Goal: Information Seeking & Learning: Compare options

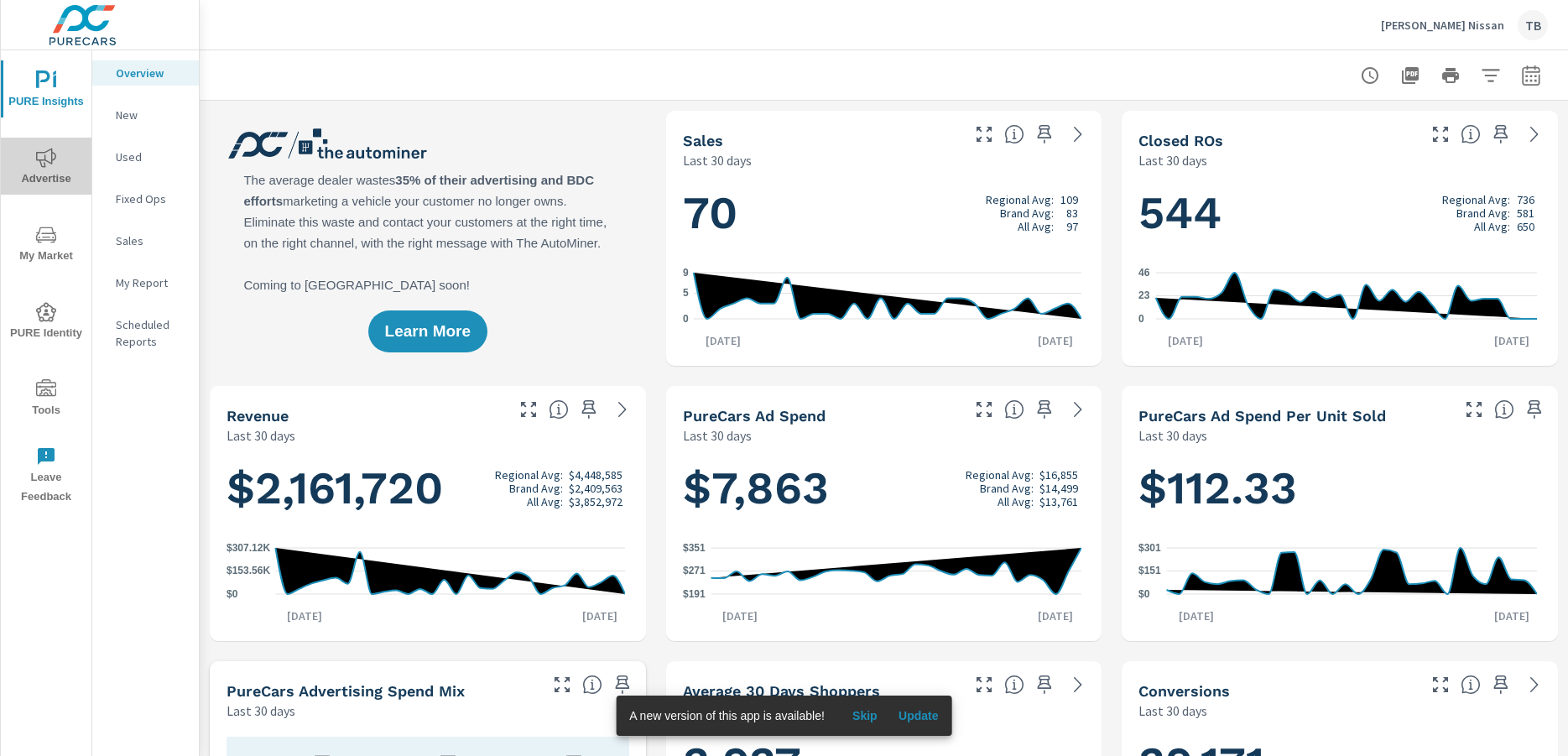
click at [65, 176] on span "Advertise" at bounding box center [47, 168] width 81 height 41
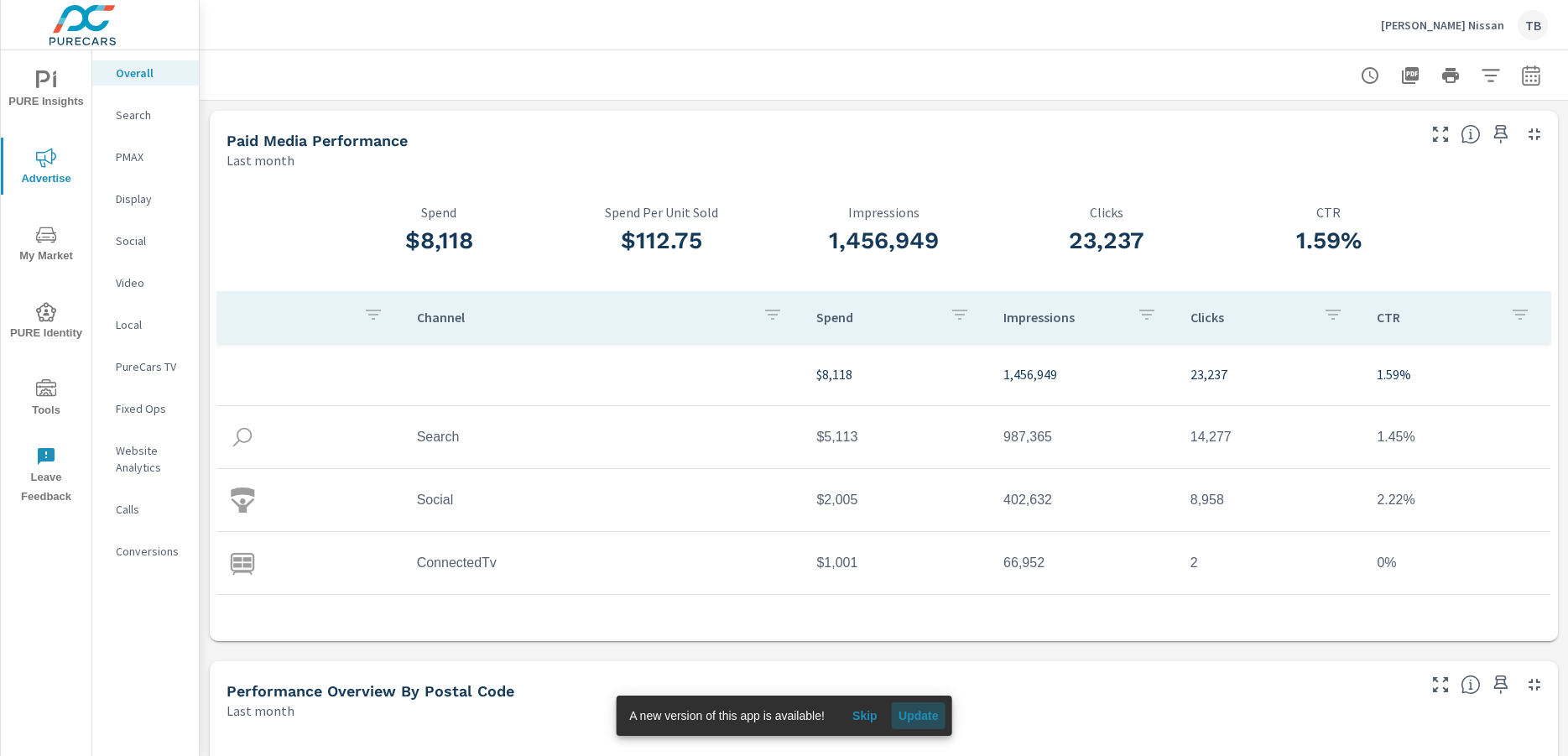
click at [927, 711] on span "Update" at bounding box center [918, 715] width 40 height 15
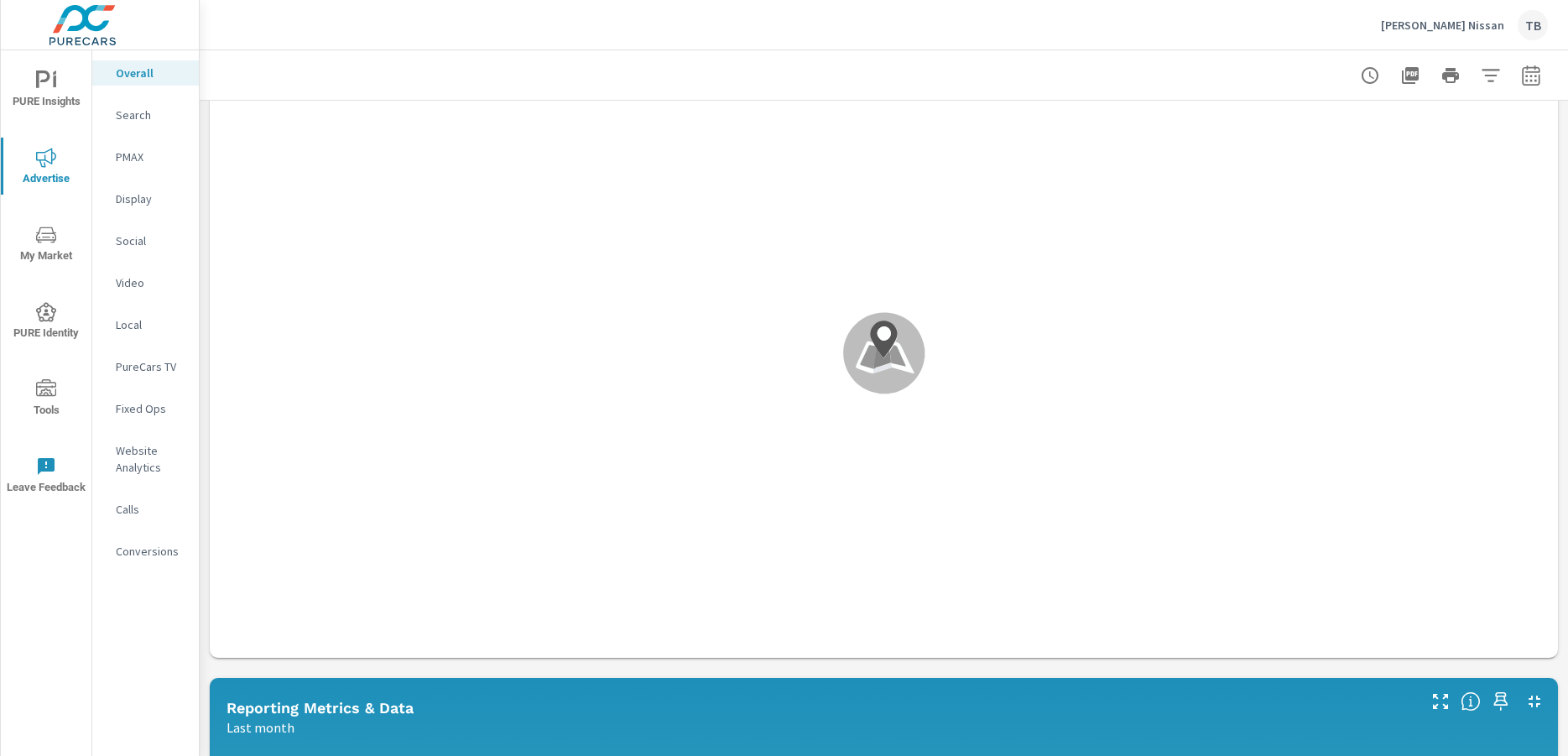
scroll to position [617, 0]
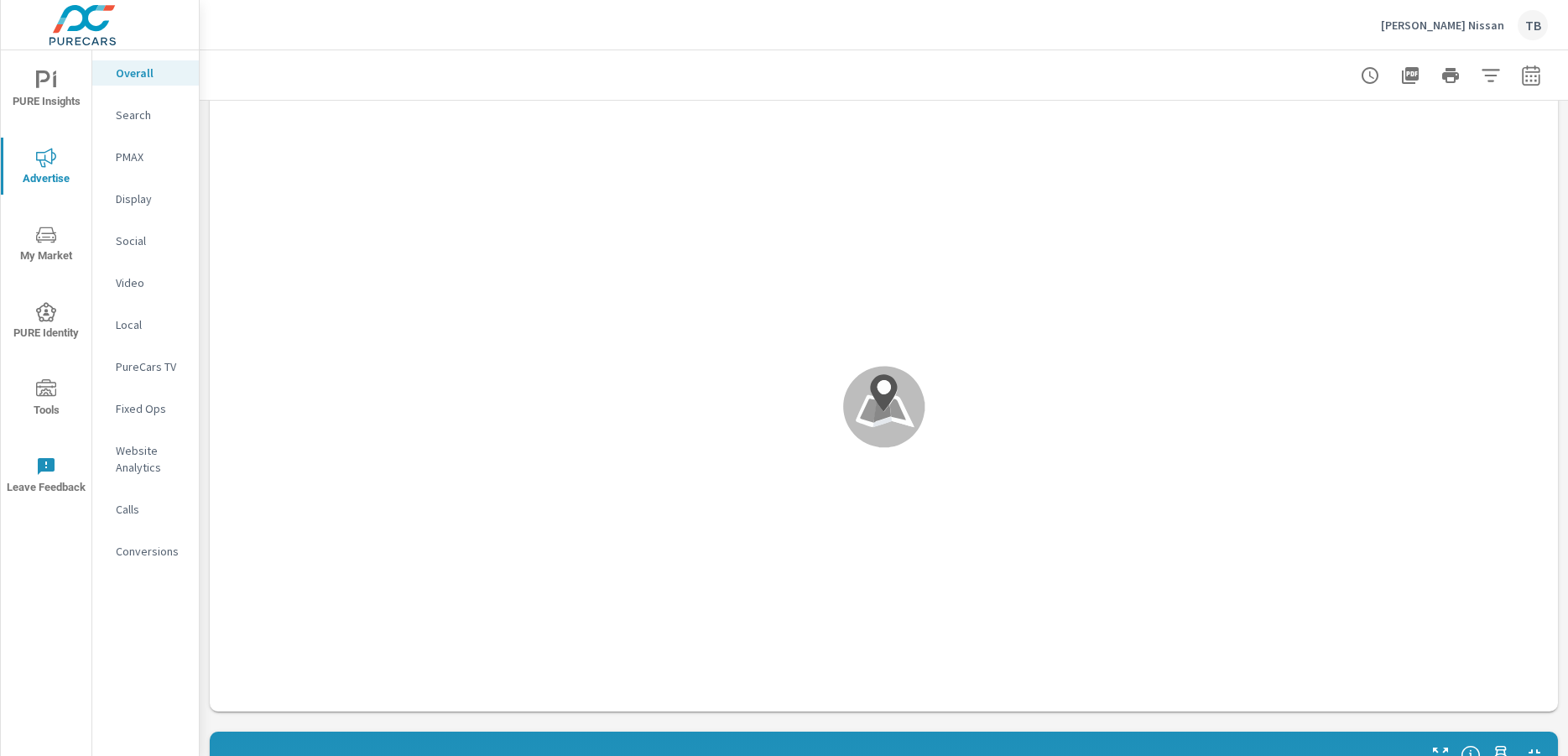
scroll to position [587, 0]
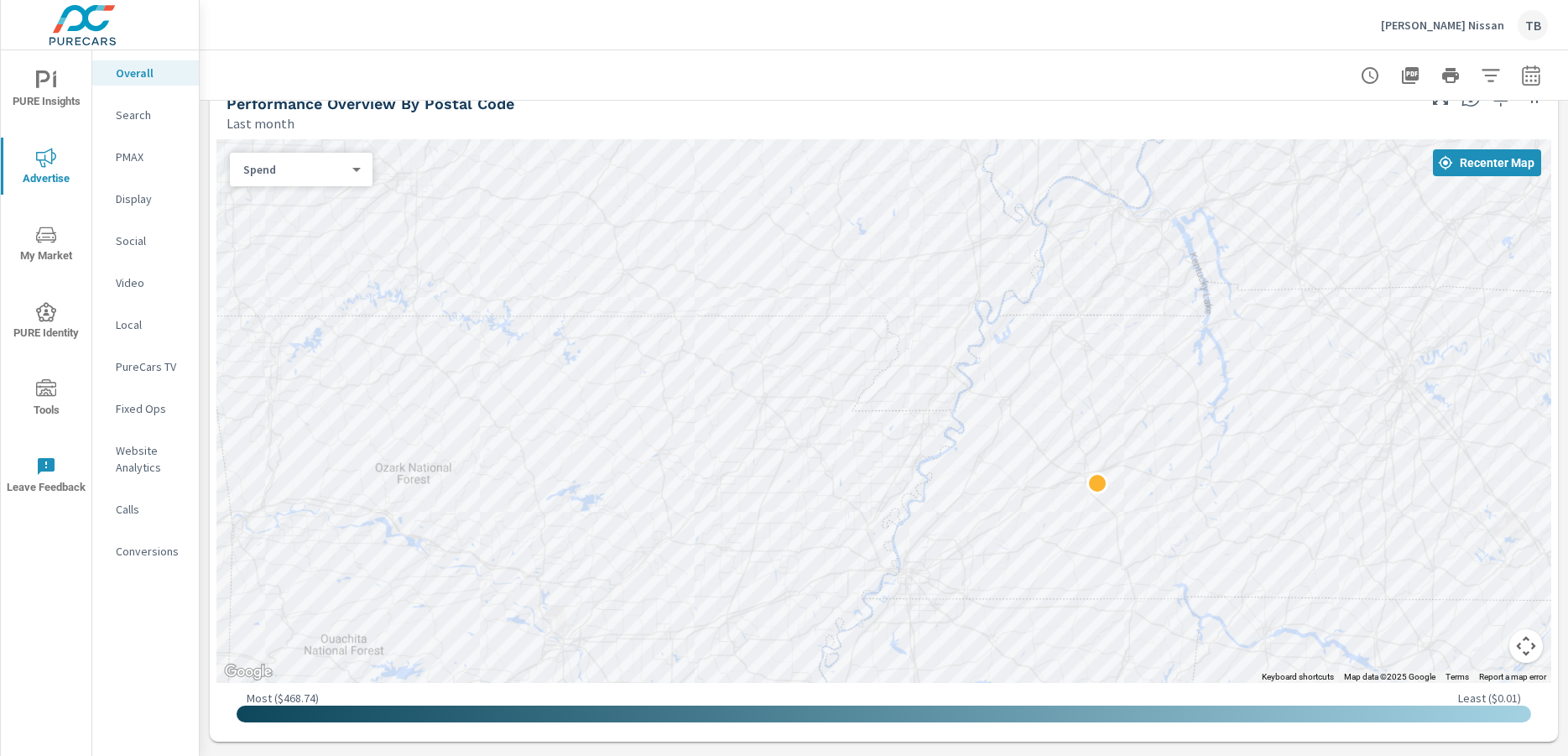
click at [1266, 714] on div at bounding box center [883, 714] width 1294 height 17
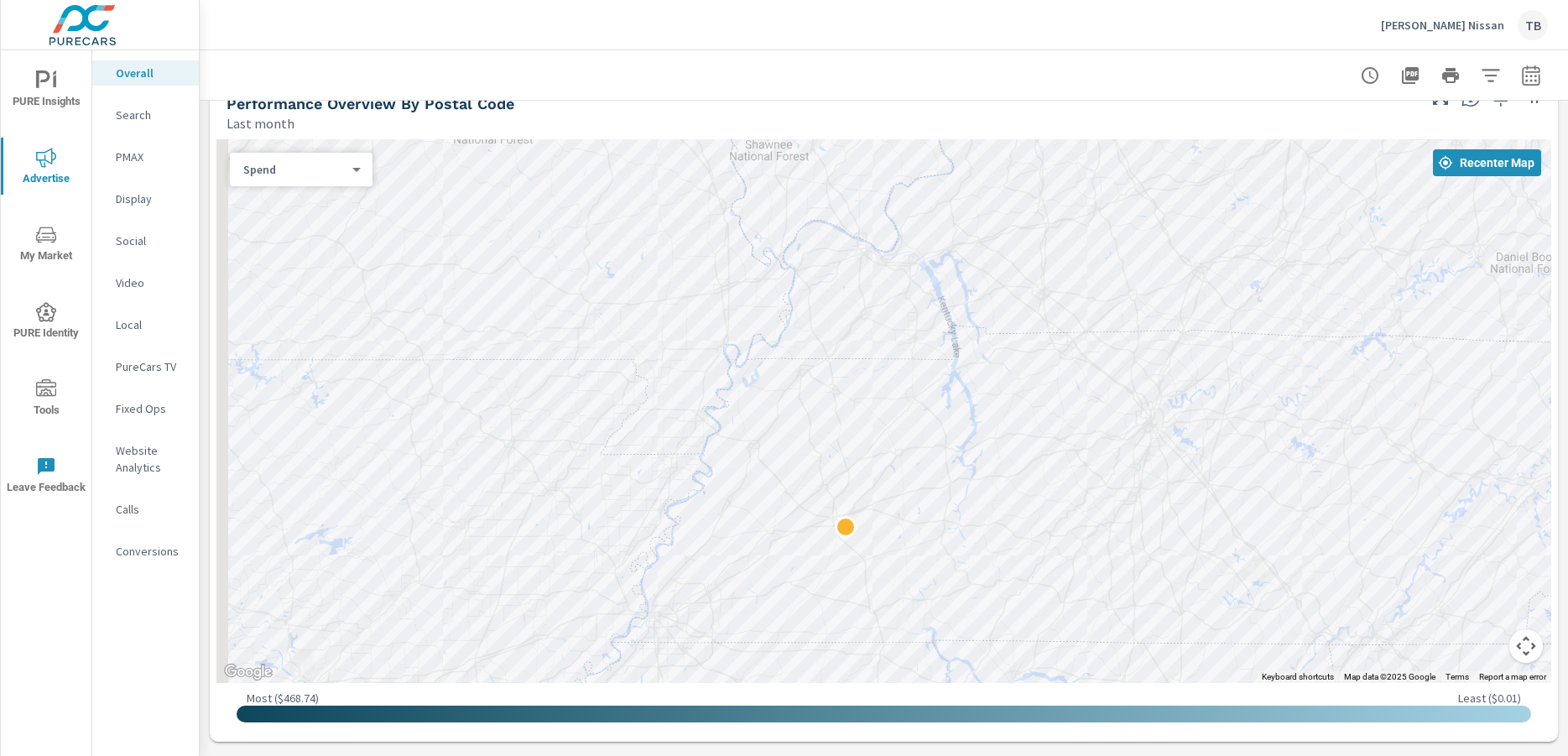
drag, startPoint x: 747, startPoint y: 501, endPoint x: 1386, endPoint y: 448, distance: 641.2
click at [1386, 448] on div at bounding box center [884, 412] width 1335 height 544
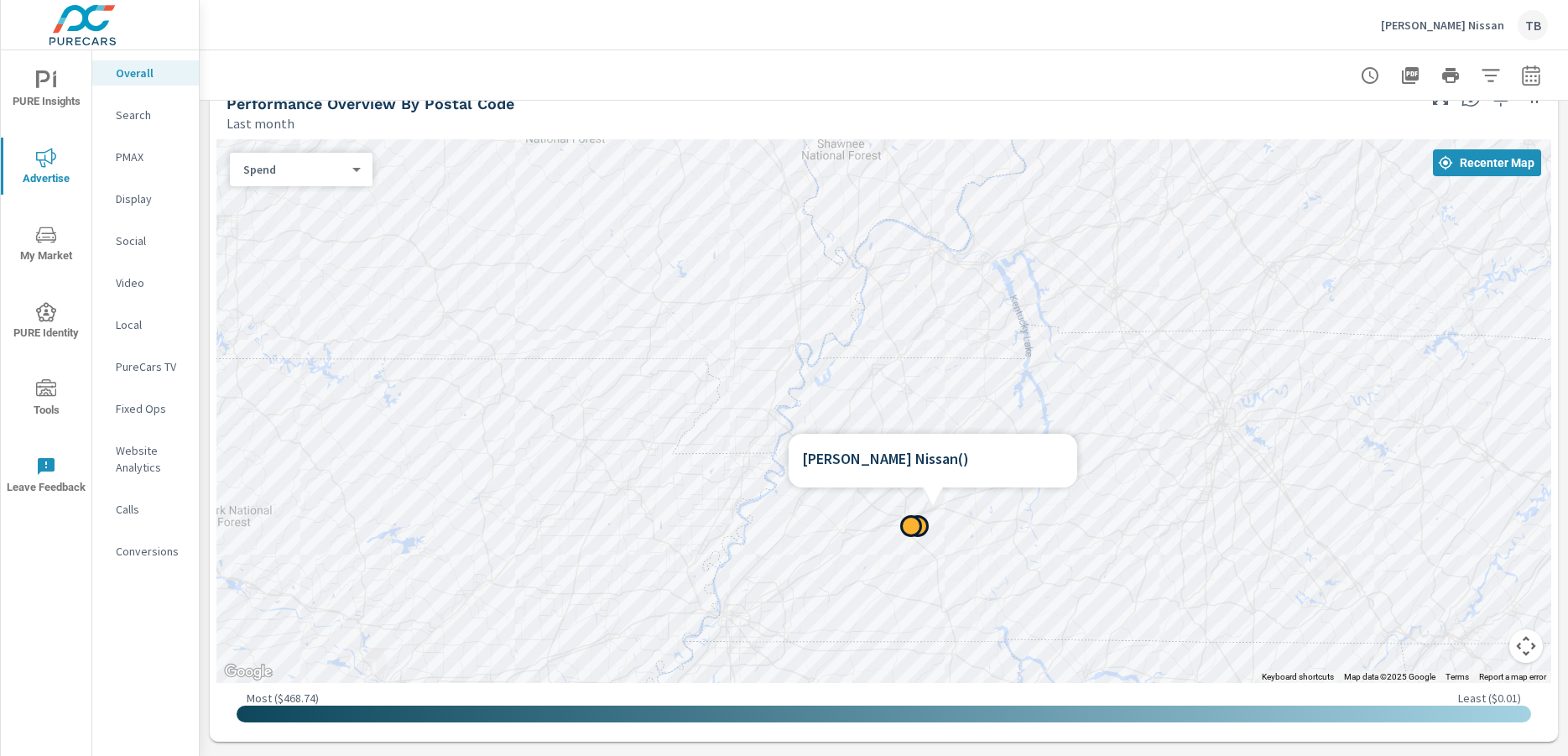
click at [59, 247] on span "My Market" at bounding box center [47, 245] width 81 height 41
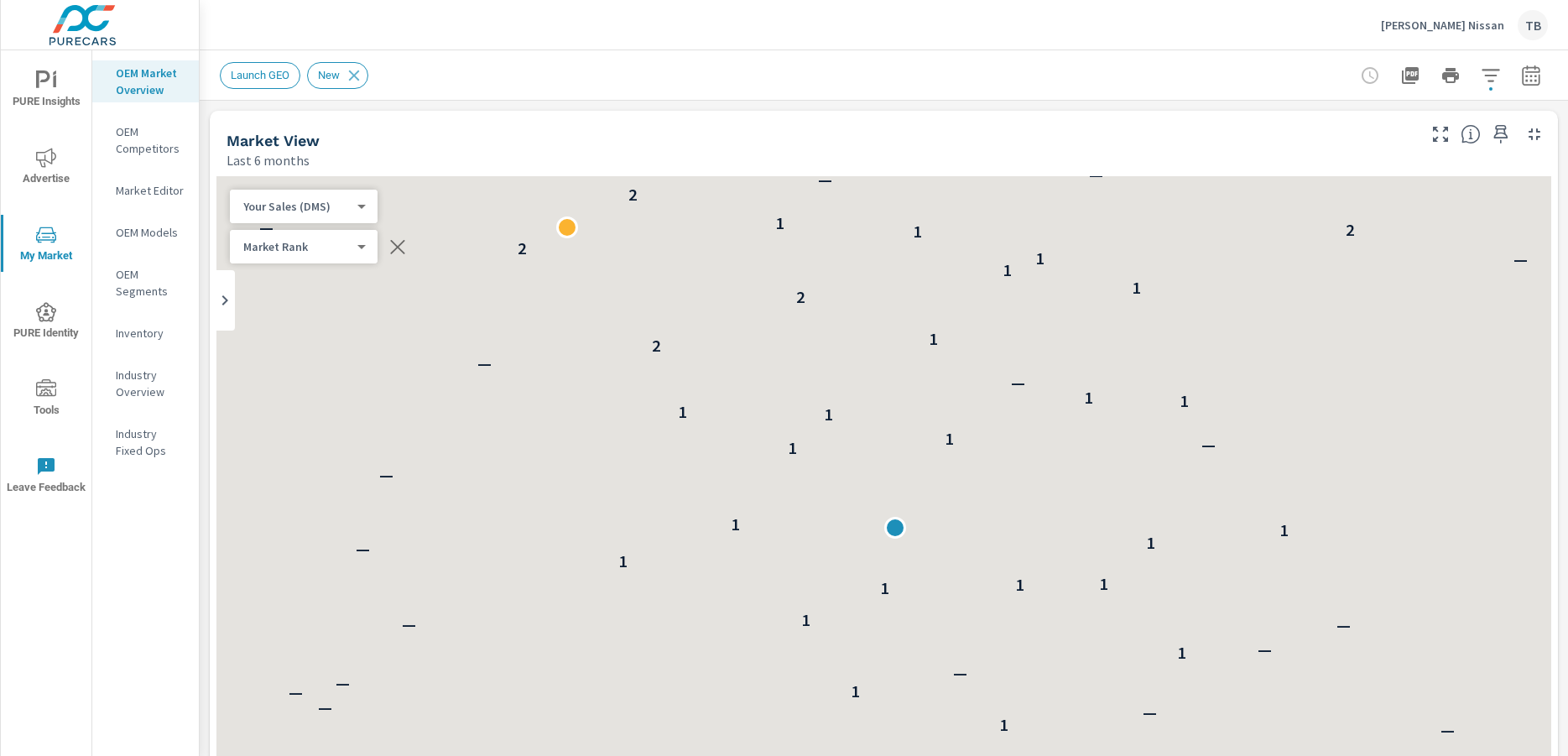
scroll to position [1, 0]
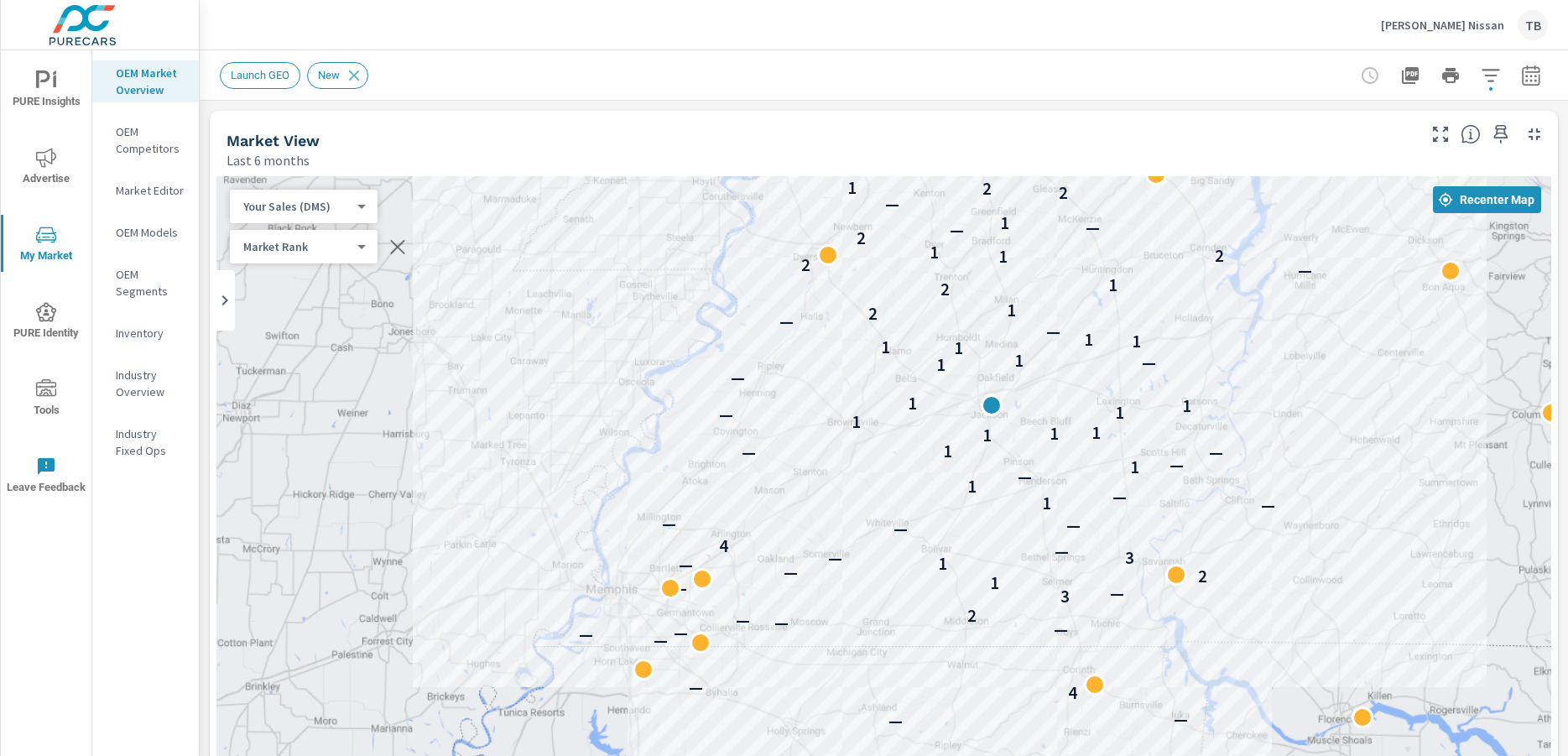
drag, startPoint x: 1331, startPoint y: 360, endPoint x: 1270, endPoint y: 363, distance: 61.1
click at [1276, 361] on div "— 3 — — 4 — — — — — — — 2 3 — — 1 2 — — 1 — 3 — 4 — — — — 1 — 1 — 1 — — — 1 1 1…" at bounding box center [884, 516] width 1335 height 681
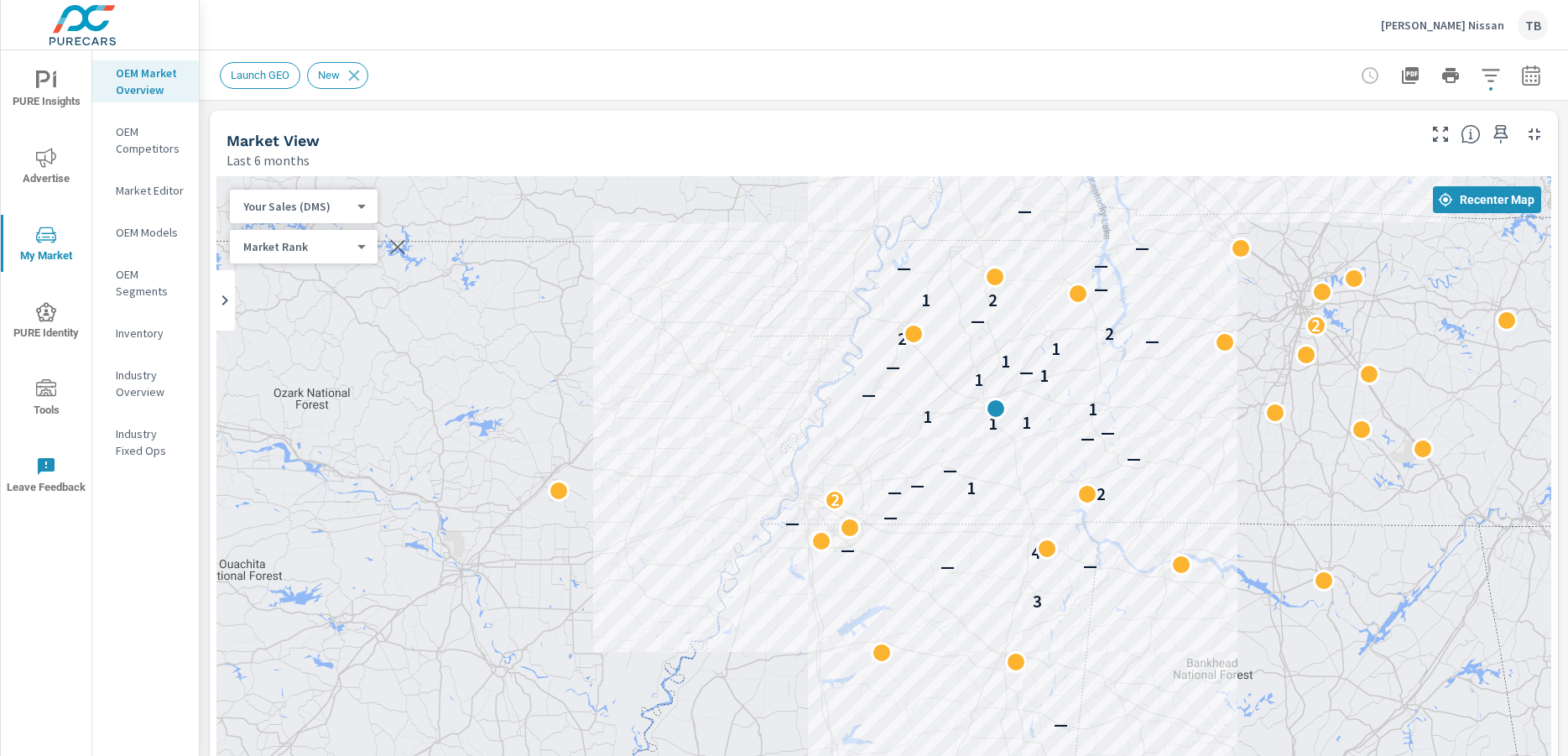
drag, startPoint x: 1342, startPoint y: 373, endPoint x: 1197, endPoint y: 392, distance: 146.2
click at [1197, 392] on div "— 3 — — 4 — — — 2 2 — 1 — — — — — 1 1 1 1 — 1 1 — — 1 1 — 2 2 2 — 2 1 — — — — —…" at bounding box center [884, 516] width 1335 height 681
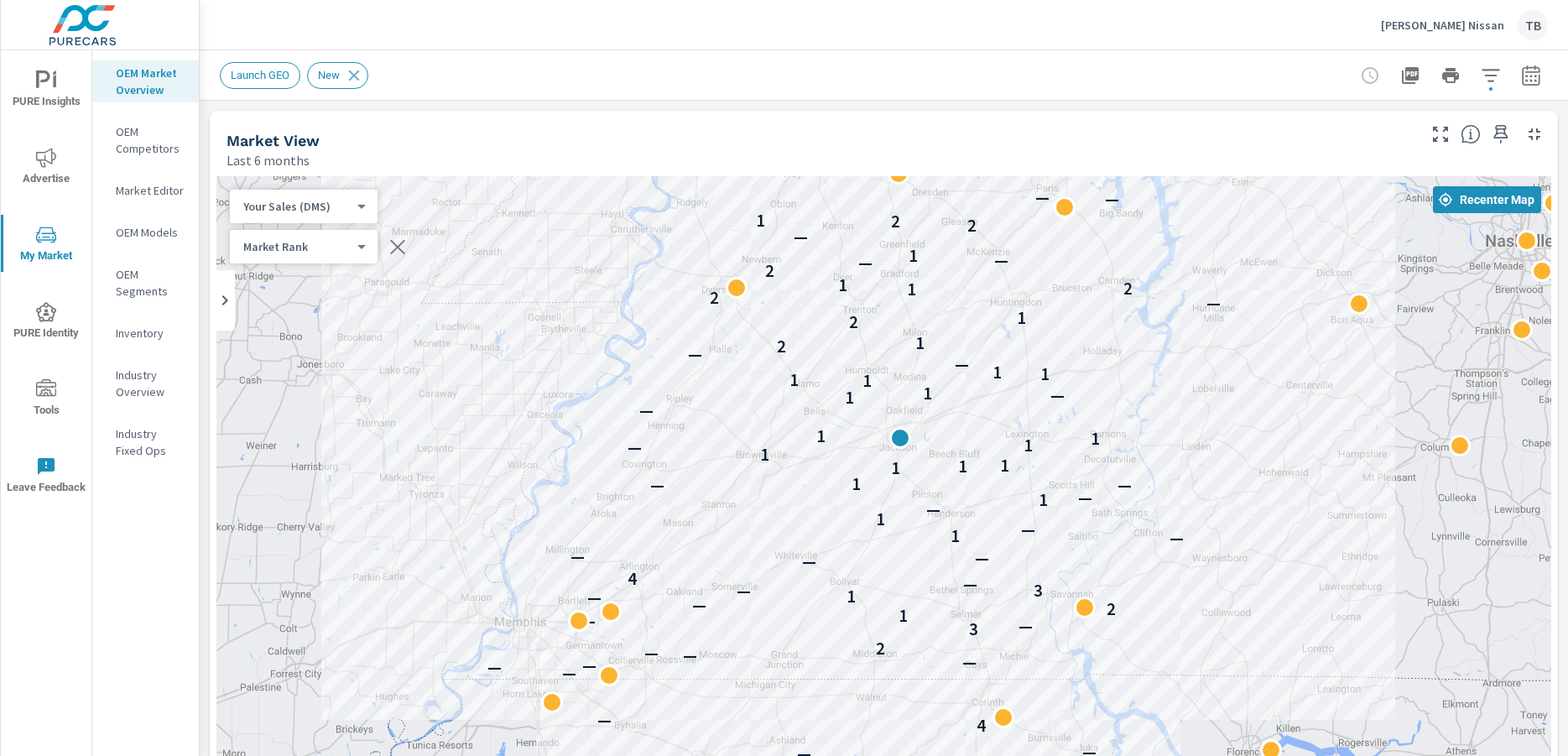
drag, startPoint x: 1125, startPoint y: 386, endPoint x: 1191, endPoint y: 404, distance: 68.4
click at [1191, 404] on div "— 3 — — 4 — — — — — — — 2 3 — — 1 2 — — 1 — 3 — 4 — — — — 1 — 1 — 1 — — — 1 1 1…" at bounding box center [884, 516] width 1335 height 681
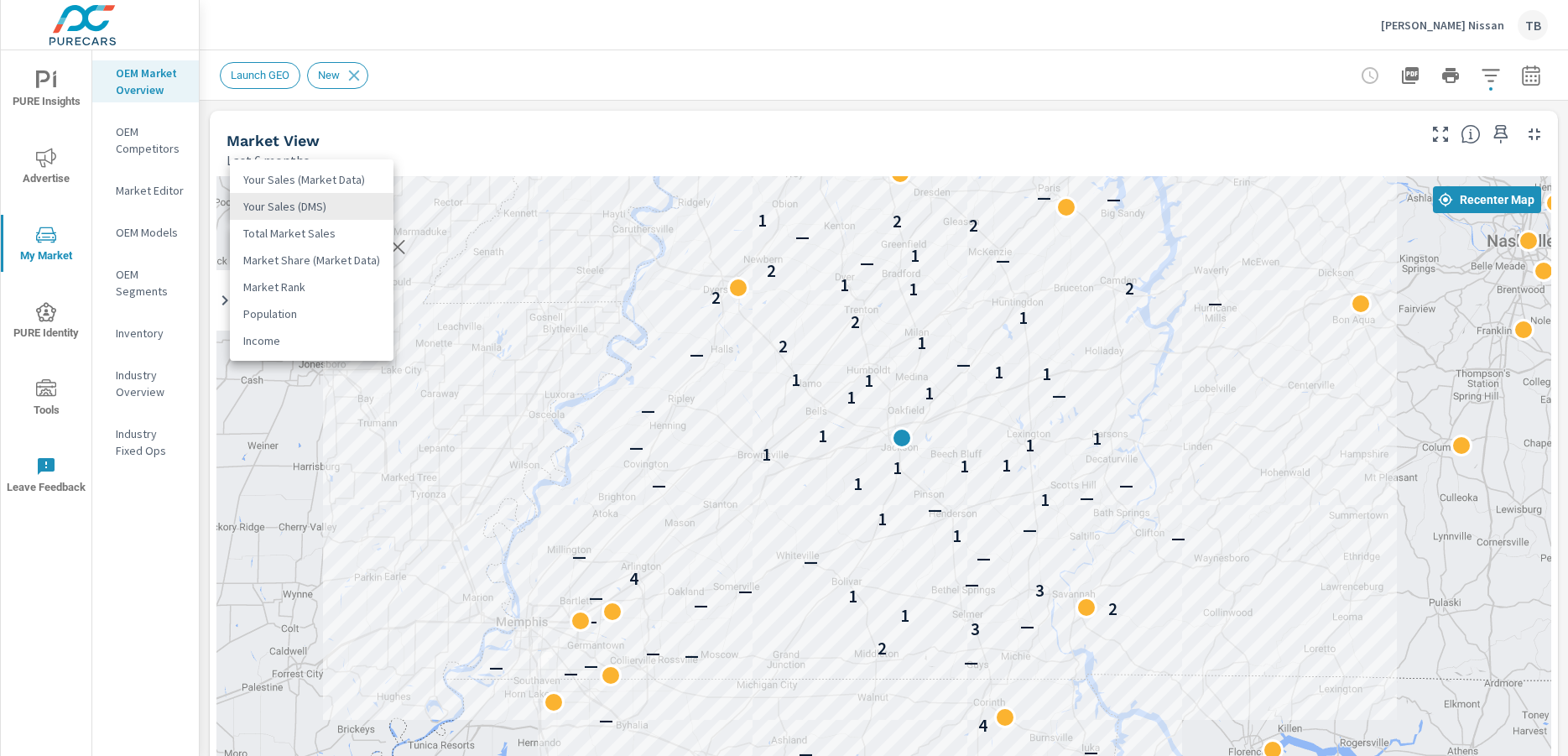
click at [334, 203] on body "PURE Insights Advertise My Market PURE Identity Tools Leave Feedback OEM Market…" at bounding box center [784, 378] width 1568 height 756
click at [341, 234] on li "Total Market Sales" at bounding box center [311, 234] width 164 height 27
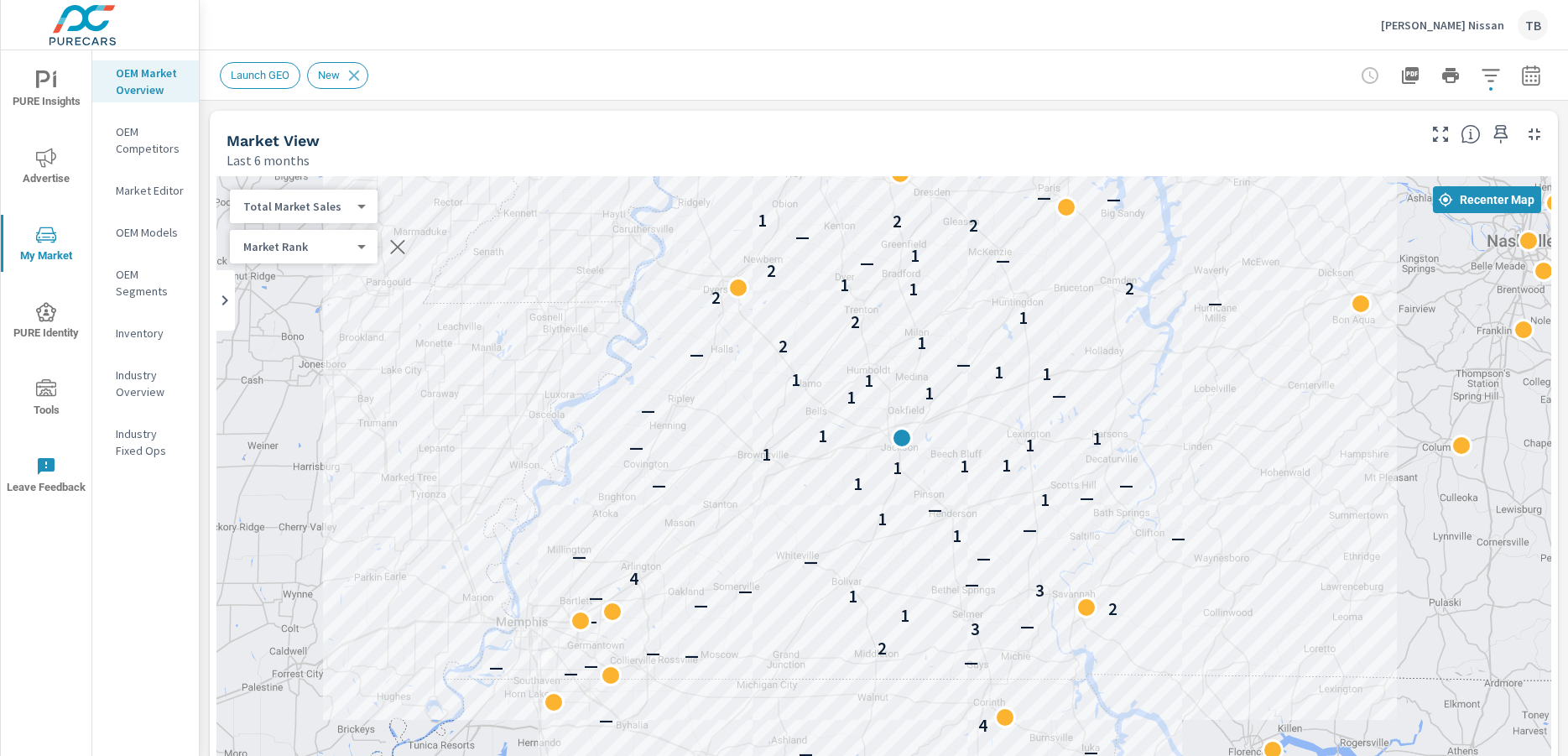
click at [343, 216] on div "Total Market Sales 2 ​" at bounding box center [303, 207] width 148 height 34
click at [362, 217] on div "Total Market Sales 2 ​" at bounding box center [303, 207] width 148 height 34
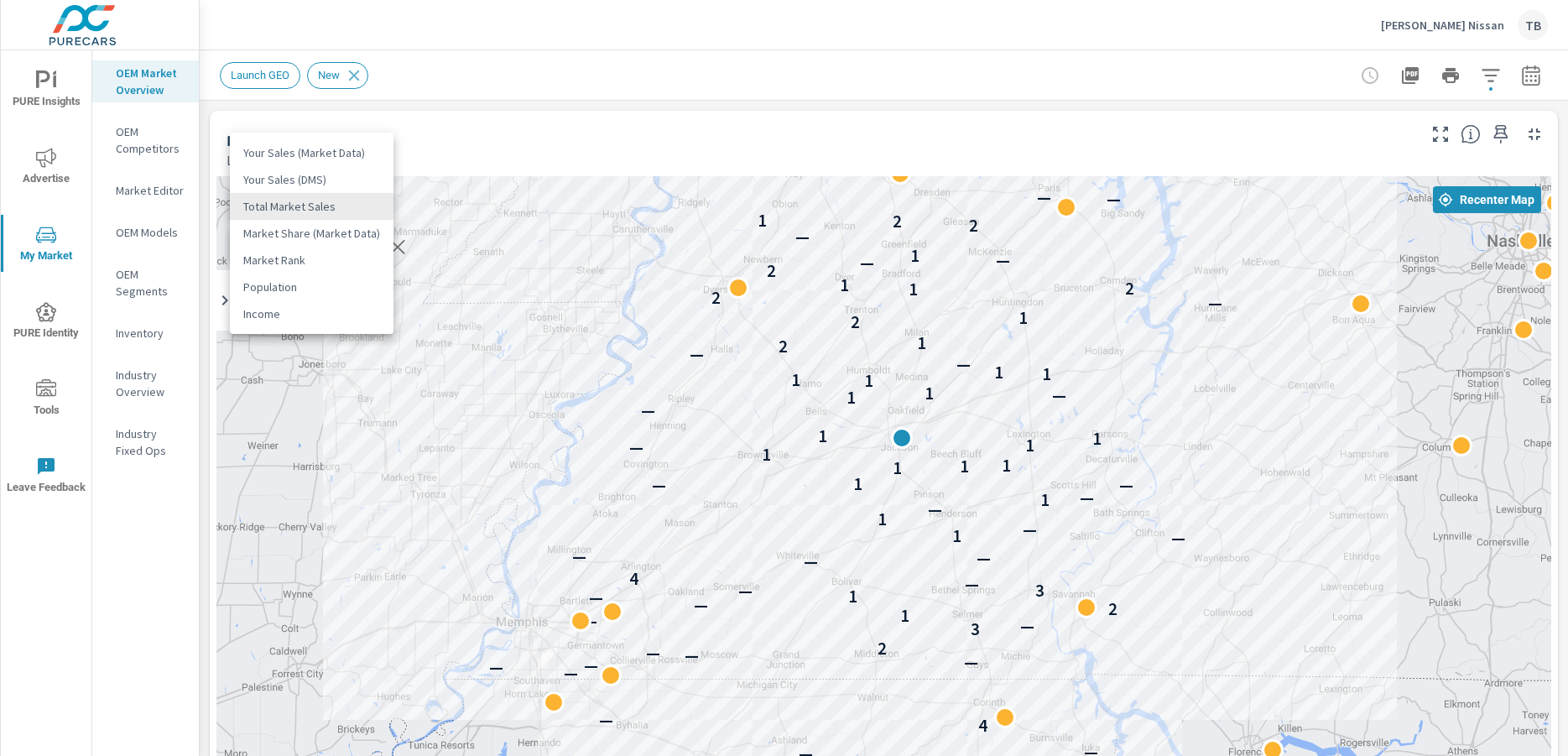
click at [359, 204] on body "PURE Insights Advertise My Market PURE Identity Tools Leave Feedback OEM Market…" at bounding box center [784, 378] width 1568 height 756
click at [342, 278] on li "Population" at bounding box center [311, 287] width 164 height 27
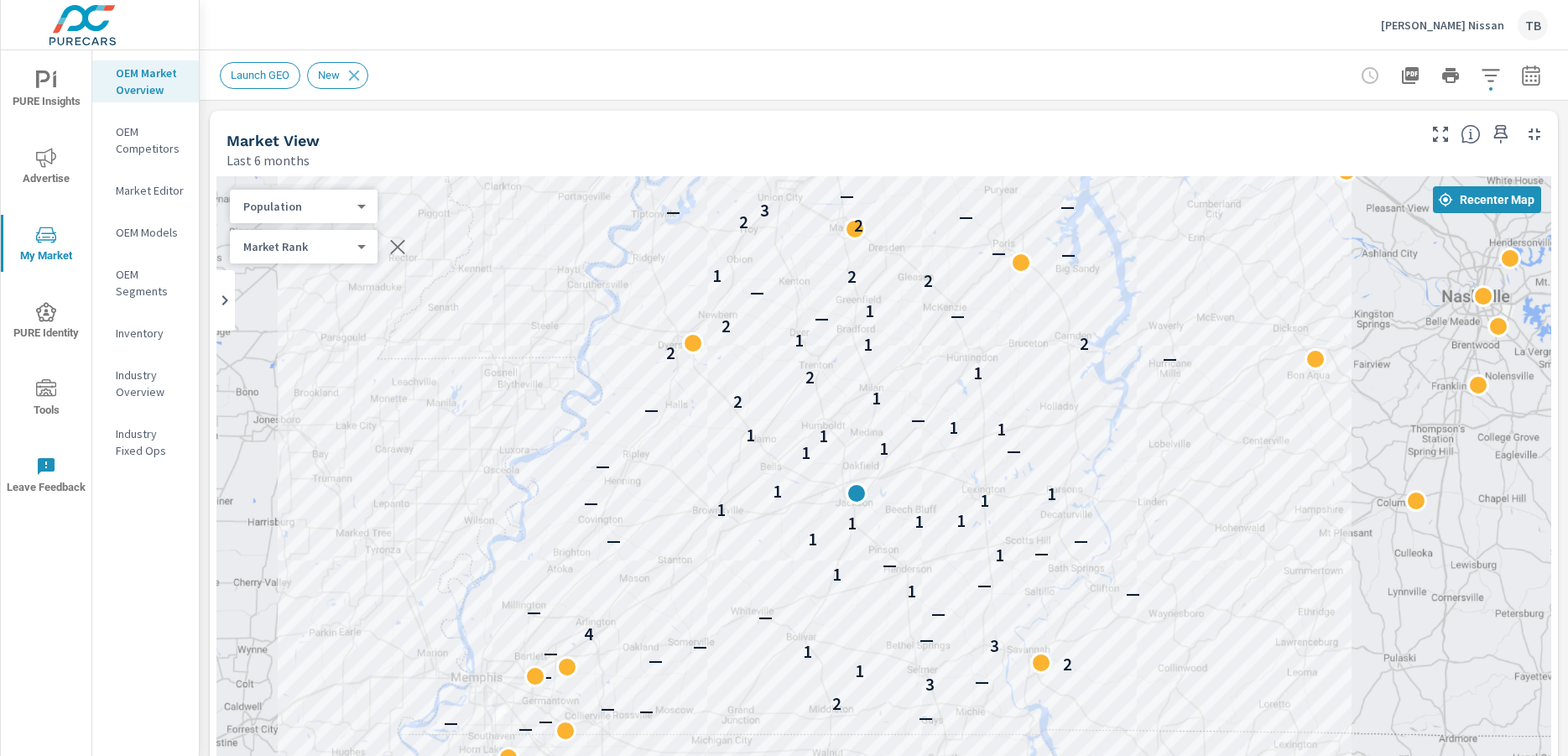
drag, startPoint x: 1191, startPoint y: 455, endPoint x: 1181, endPoint y: 429, distance: 27.9
click at [1181, 437] on div "— 3 — — 4 — — — — — — — 2 3 — — 1 2 — — 1 — 3 — 4 — — — — 1 — 1 — 1 — — — 1 1 1…" at bounding box center [884, 516] width 1335 height 681
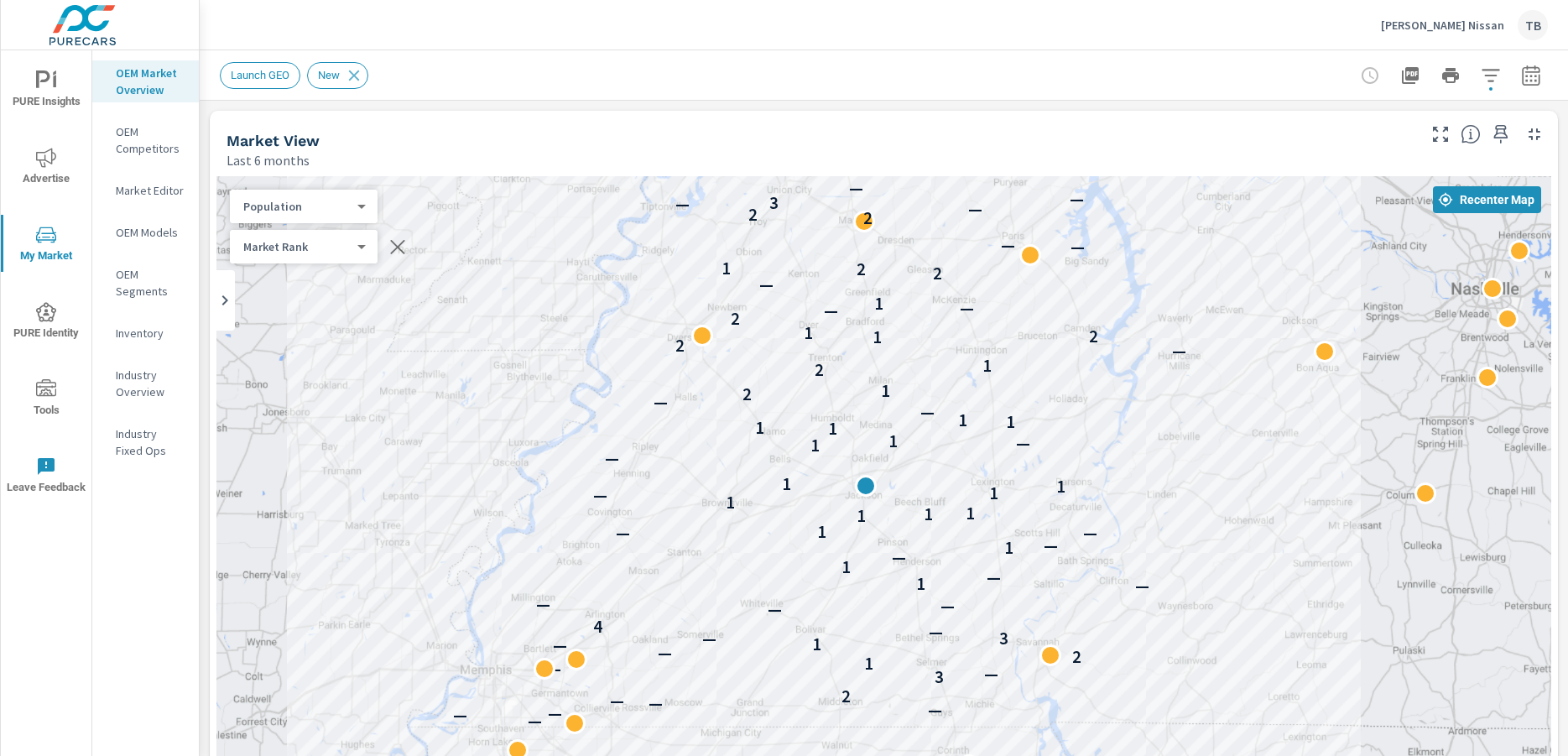
drag, startPoint x: 1181, startPoint y: 427, endPoint x: 1189, endPoint y: 463, distance: 36.9
click at [1189, 463] on div "— 3 — — 4 — — — — — — — 2 3 — — 1 2 — — 1 — 3 — 4 — — — — 1 — 1 — 1 — — — 1 1 1…" at bounding box center [884, 516] width 1335 height 681
click at [49, 258] on span "My Market" at bounding box center [47, 245] width 81 height 41
click at [146, 193] on p "Market Editor" at bounding box center [150, 190] width 70 height 17
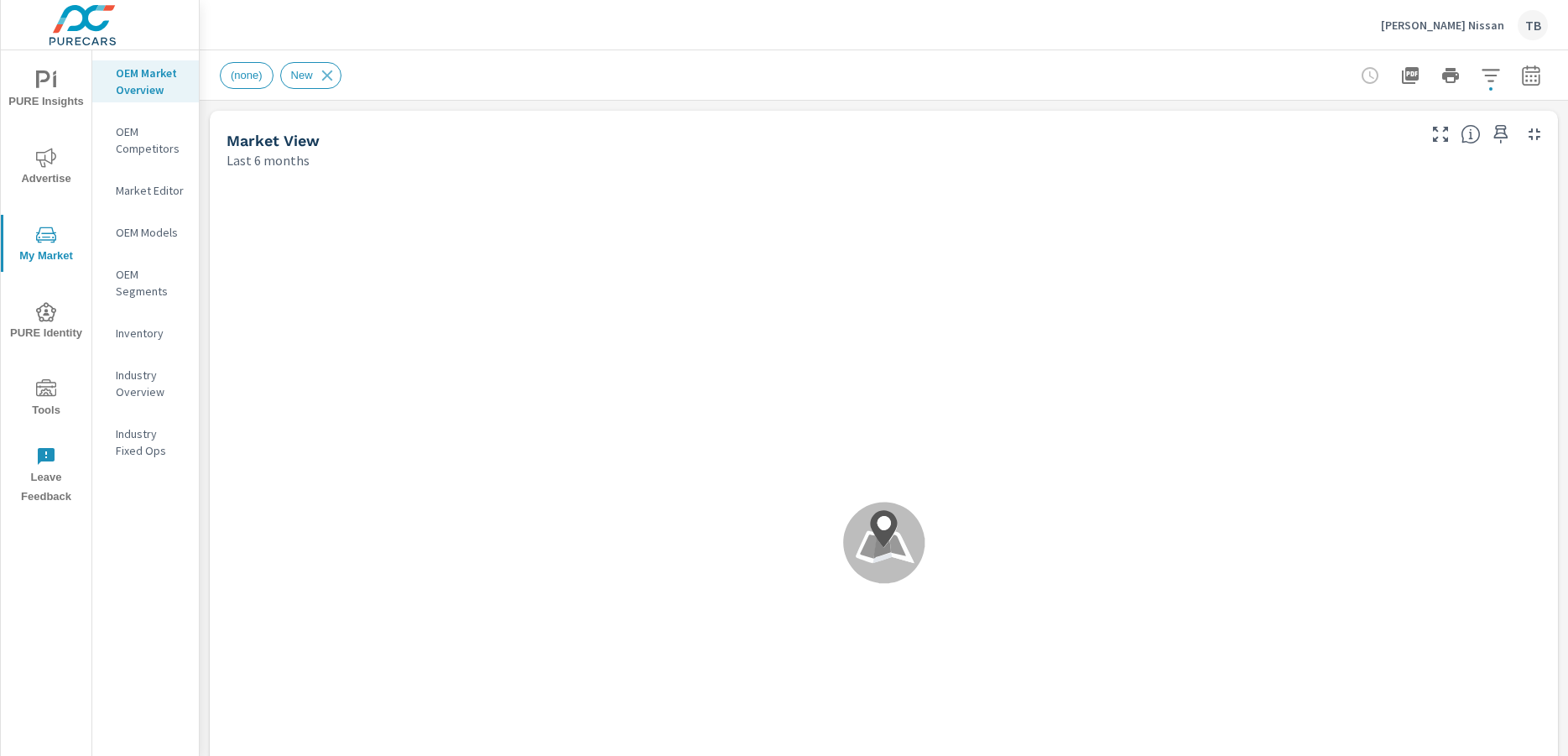
click at [256, 73] on span "(none)" at bounding box center [247, 75] width 52 height 13
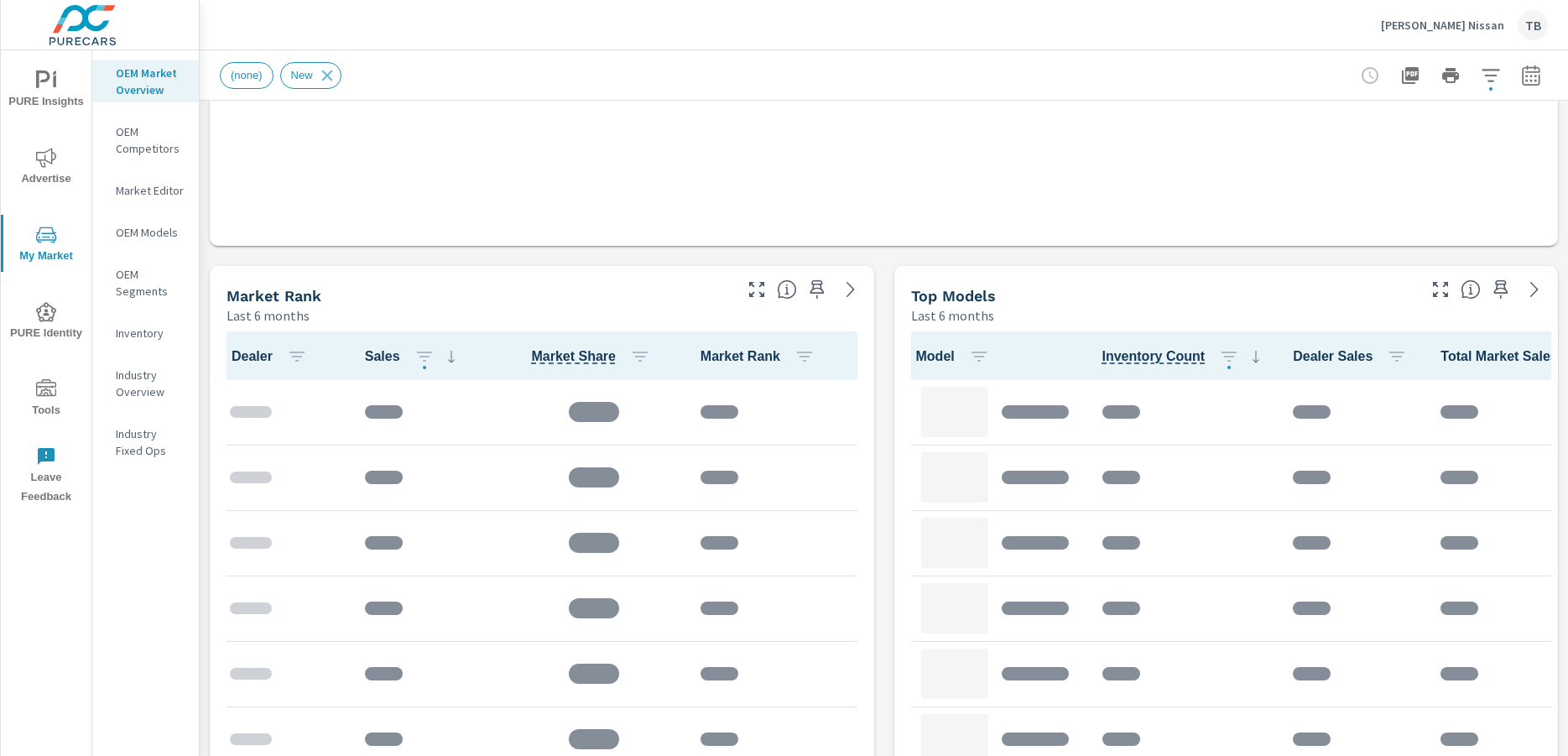
scroll to position [671, 0]
click at [137, 140] on p "OEM Competitors" at bounding box center [150, 140] width 70 height 34
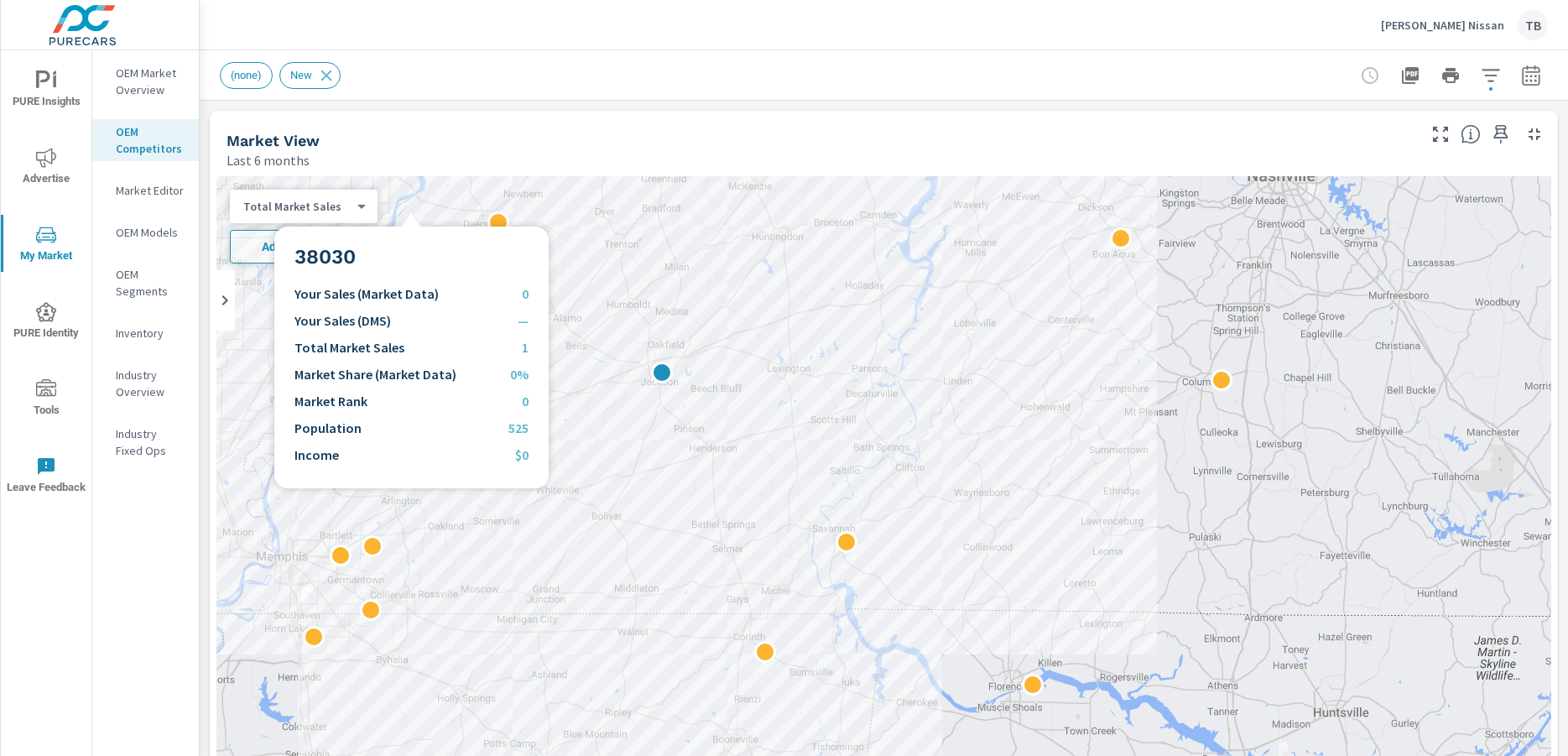
scroll to position [1, 0]
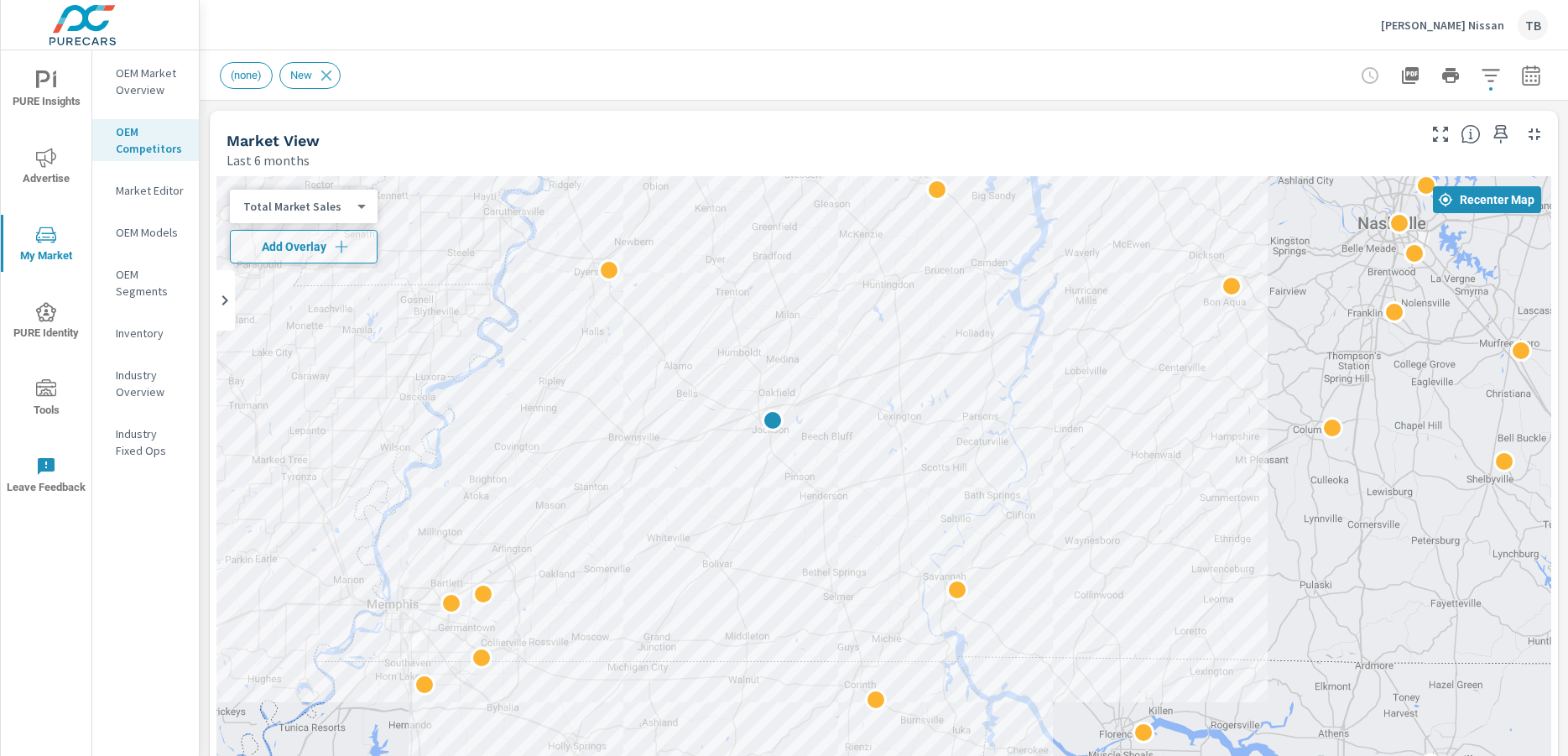
scroll to position [1, 0]
drag, startPoint x: 1115, startPoint y: 352, endPoint x: 1148, endPoint y: 369, distance: 37.1
click at [1148, 369] on div at bounding box center [884, 516] width 1335 height 681
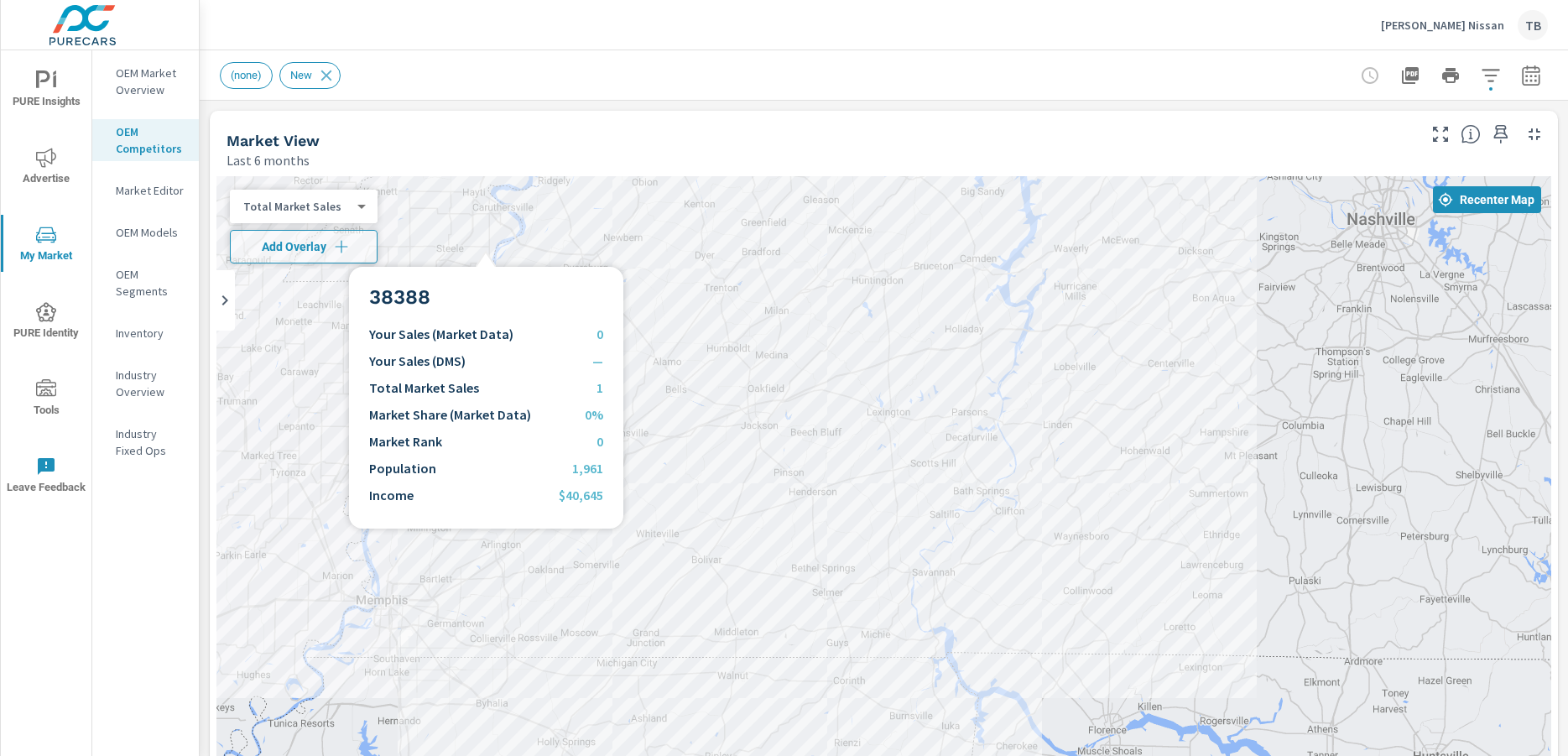
drag, startPoint x: 1122, startPoint y: 359, endPoint x: 1064, endPoint y: 356, distance: 58.1
click at [1076, 357] on div at bounding box center [884, 516] width 1335 height 681
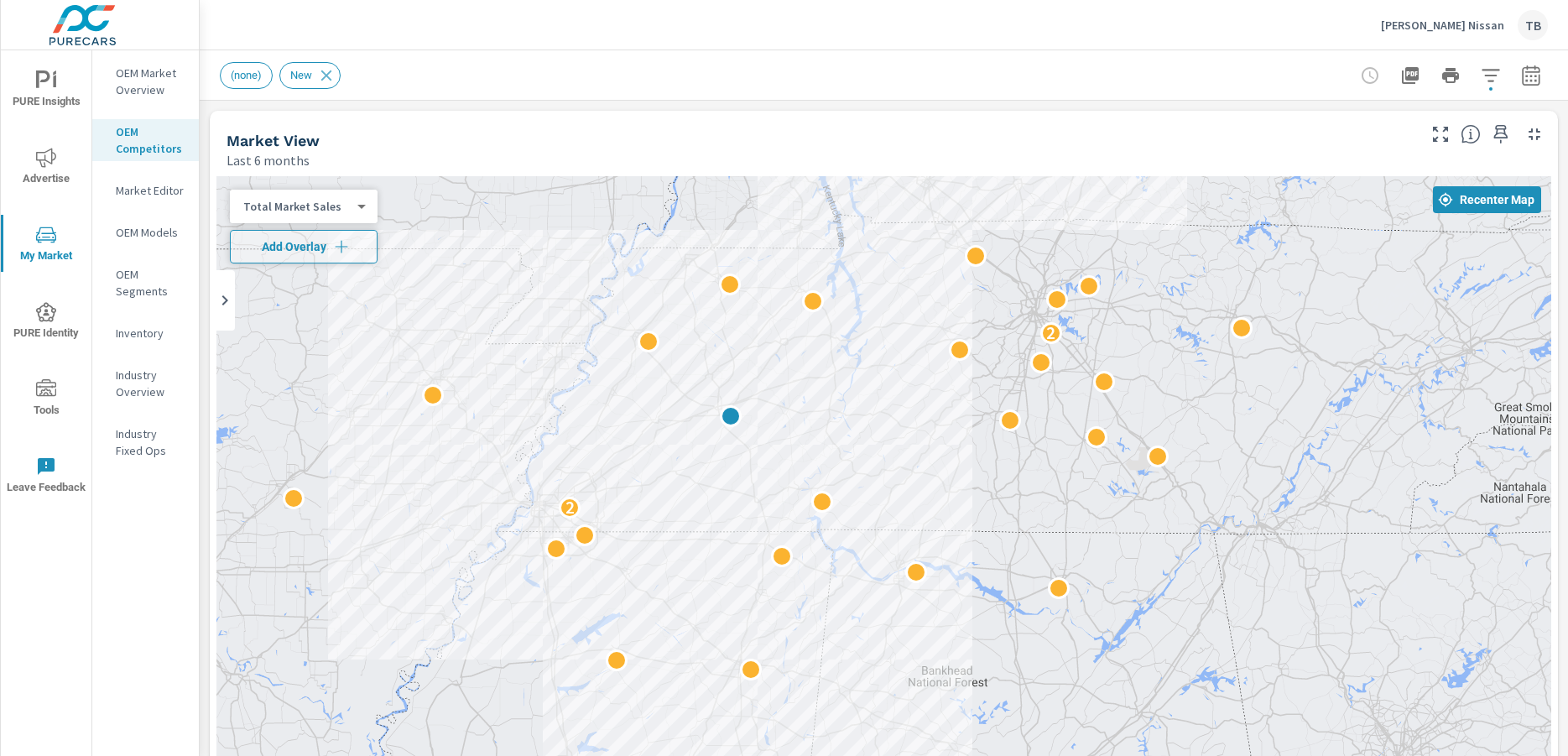
drag, startPoint x: 1055, startPoint y: 366, endPoint x: 907, endPoint y: 395, distance: 150.8
click at [907, 395] on div "2 2" at bounding box center [884, 516] width 1335 height 681
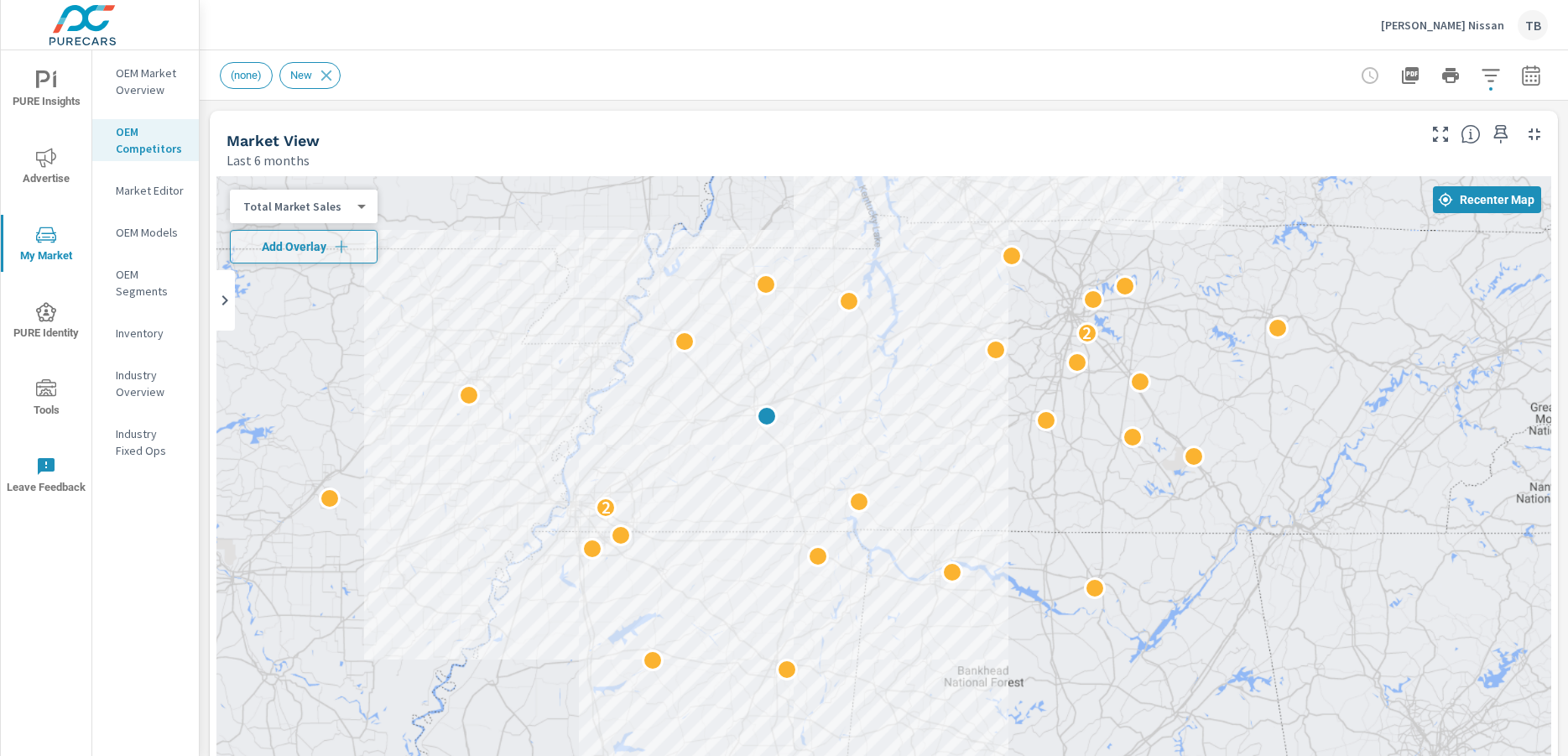
drag, startPoint x: 913, startPoint y: 403, endPoint x: 957, endPoint y: 403, distance: 44.0
click at [957, 403] on div "2 2" at bounding box center [884, 516] width 1335 height 681
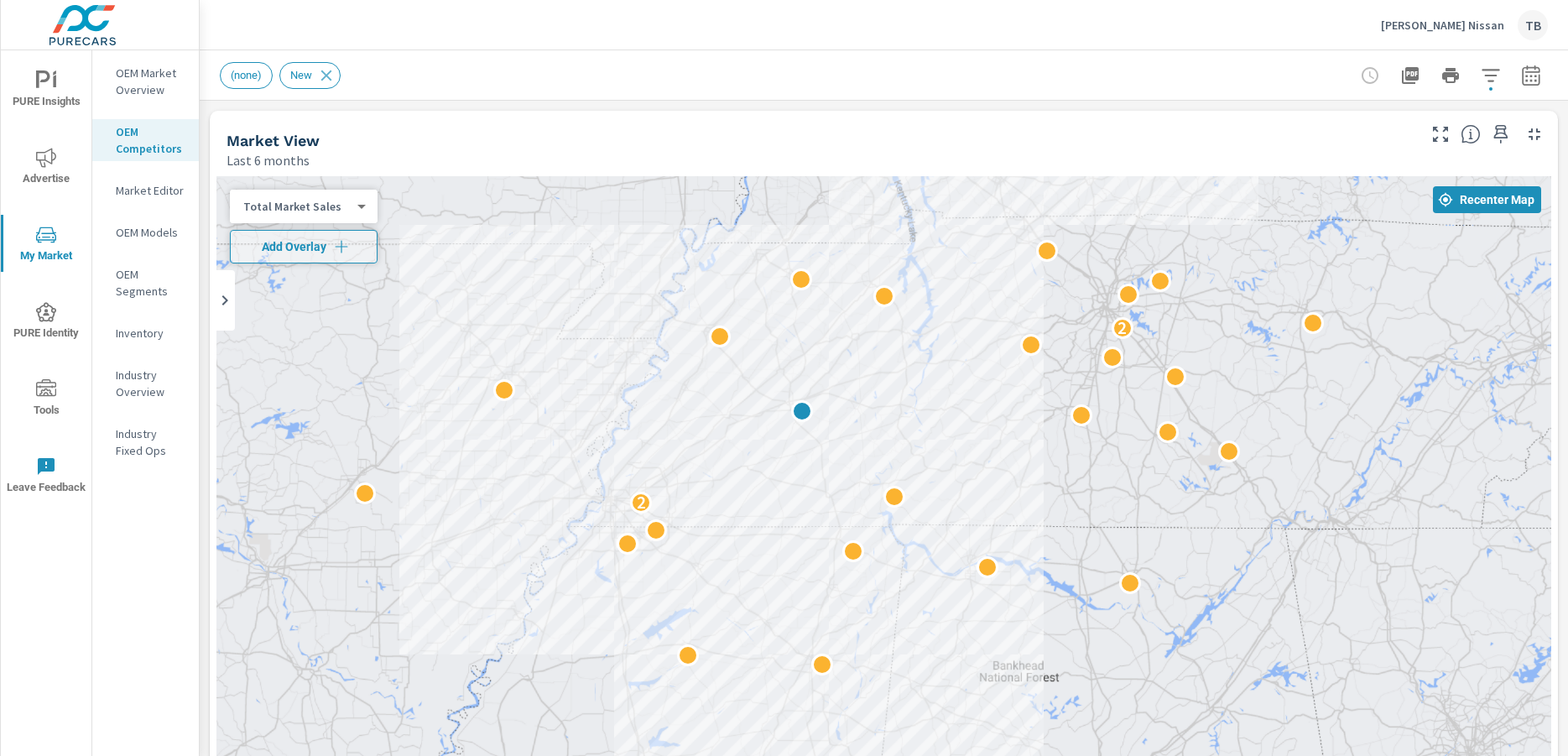
drag, startPoint x: 943, startPoint y: 403, endPoint x: 987, endPoint y: 398, distance: 44.3
click at [987, 398] on div "2 2" at bounding box center [884, 516] width 1335 height 681
click at [370, 211] on div "Total Market Sales 2 ​" at bounding box center [303, 207] width 148 height 34
click at [349, 205] on body "PURE Insights Advertise My Market PURE Identity Tools Leave Feedback OEM Market…" at bounding box center [784, 378] width 1568 height 756
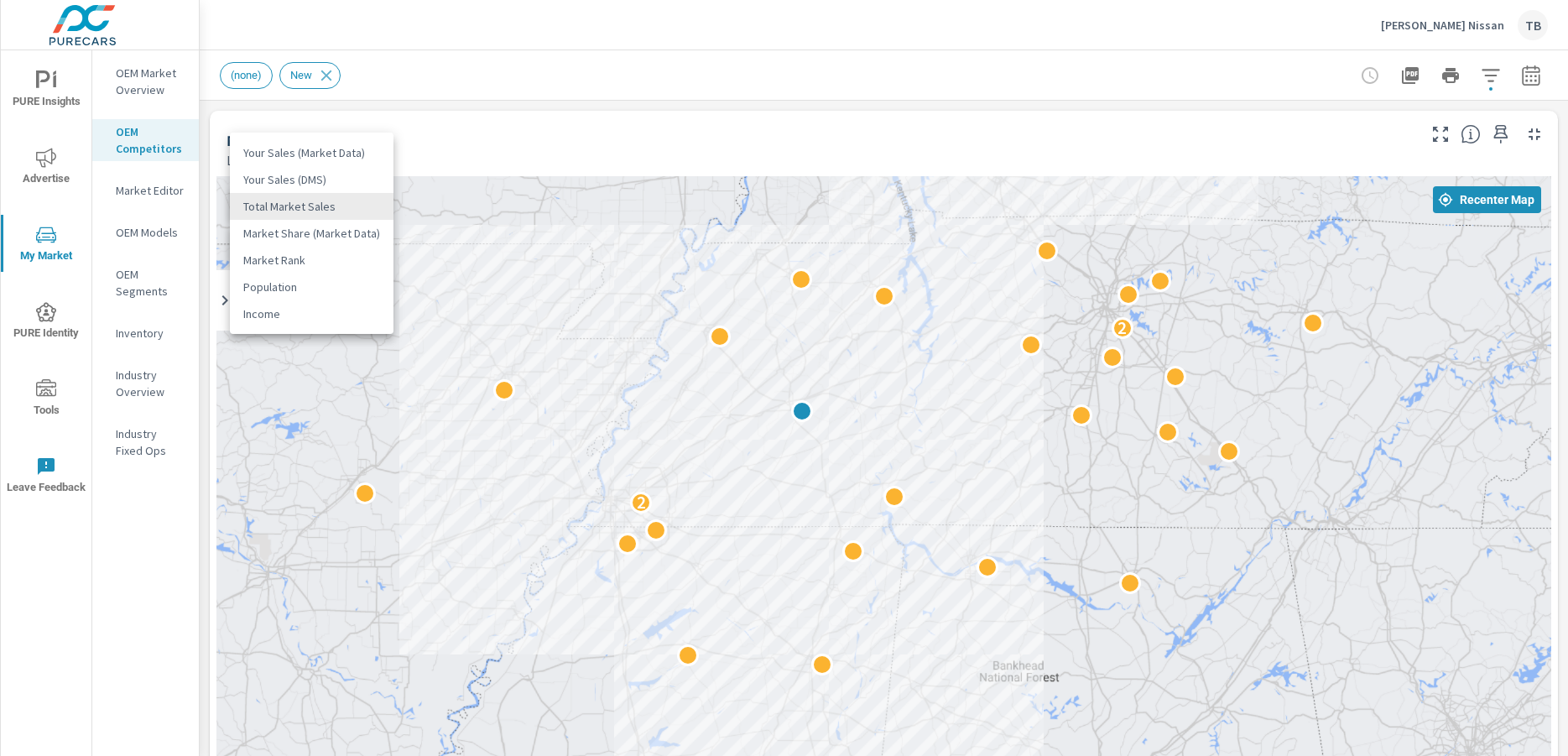
click at [739, 488] on div at bounding box center [784, 378] width 1568 height 756
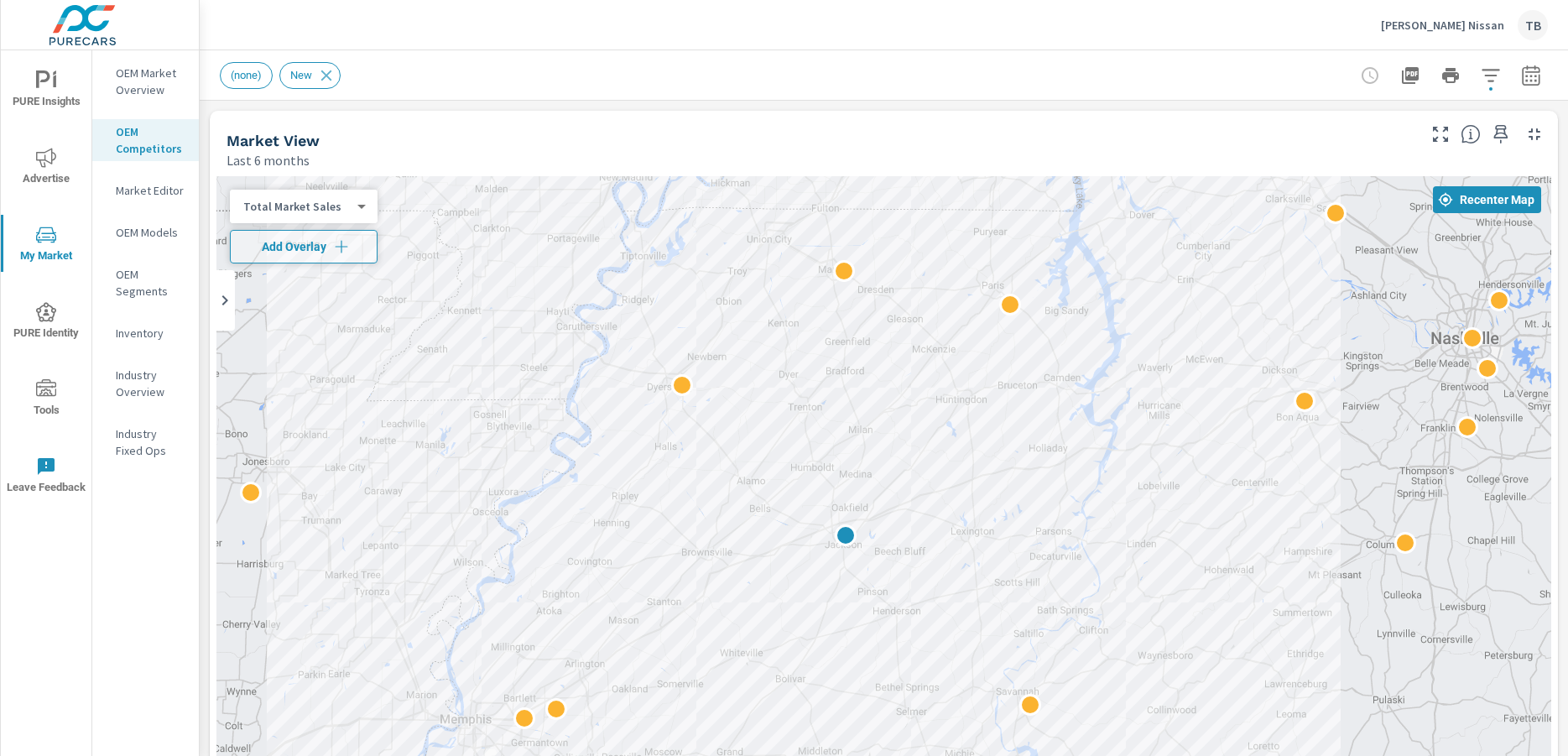
drag, startPoint x: 1300, startPoint y: 424, endPoint x: 1296, endPoint y: 631, distance: 207.0
click at [1296, 631] on div at bounding box center [884, 516] width 1335 height 681
click at [343, 219] on div "Total Market Sales 2 ​" at bounding box center [303, 207] width 148 height 34
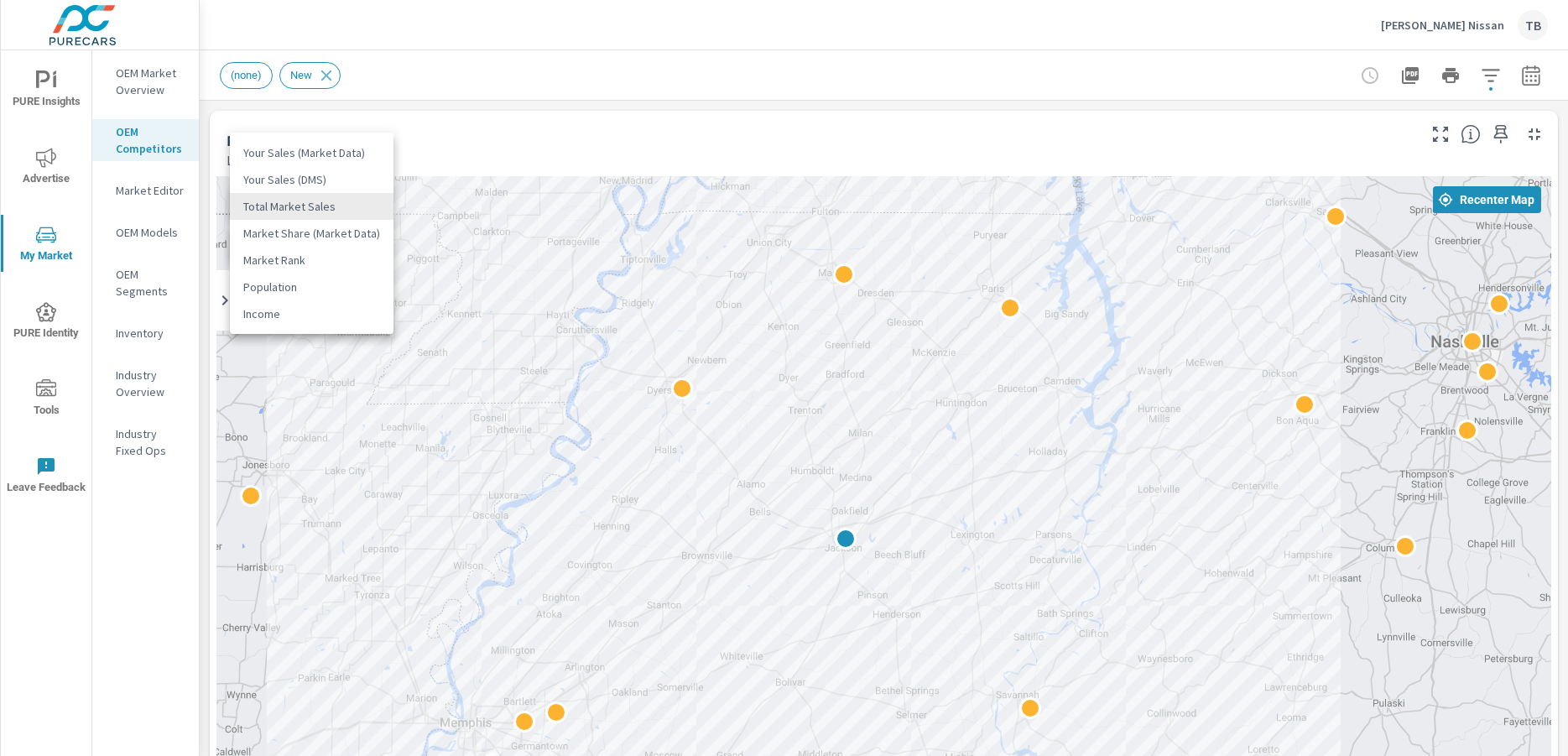
click at [355, 207] on body "PURE Insights Advertise My Market PURE Identity Tools Leave Feedback OEM Market…" at bounding box center [784, 378] width 1568 height 756
click at [338, 178] on li "Your Sales (DMS)" at bounding box center [311, 180] width 164 height 27
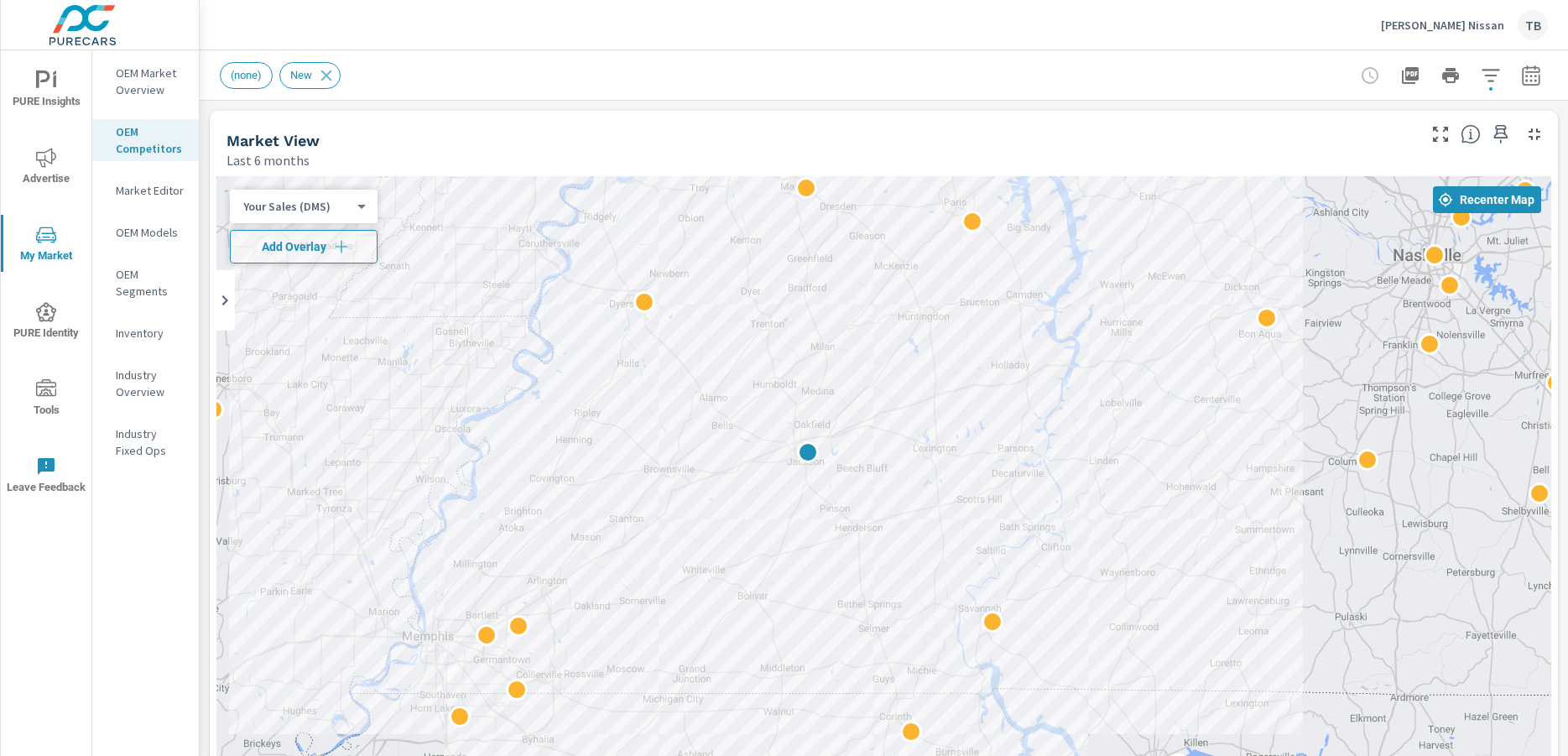
drag, startPoint x: 1277, startPoint y: 469, endPoint x: 1241, endPoint y: 381, distance: 95.1
click at [1241, 381] on div at bounding box center [884, 516] width 1335 height 681
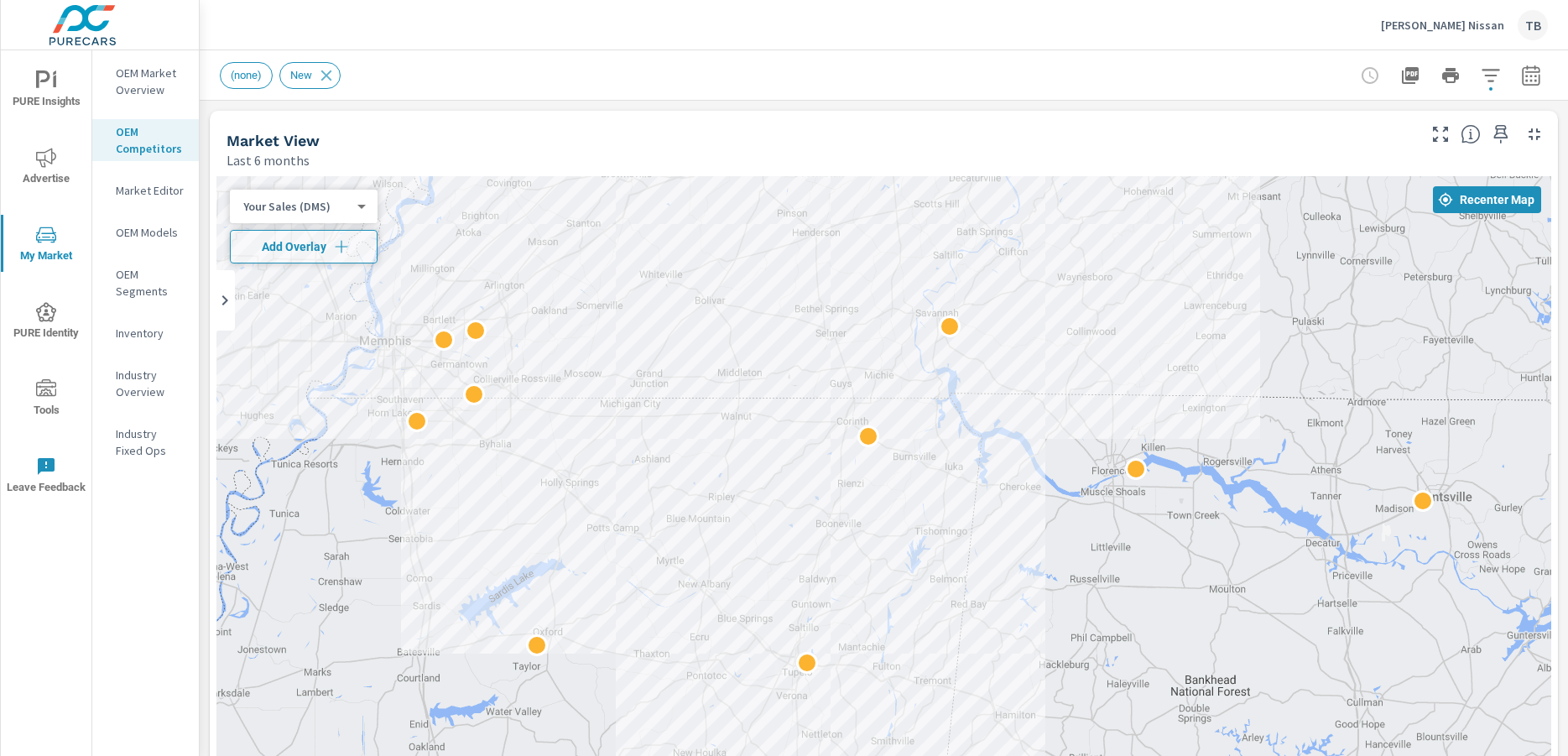
drag, startPoint x: 1172, startPoint y: 432, endPoint x: 1127, endPoint y: 137, distance: 298.4
click at [1127, 137] on div "Market View Last 6 months ← Move left → Move right ↑ Move up ↓ Move down + Zoom…" at bounding box center [883, 514] width 1348 height 805
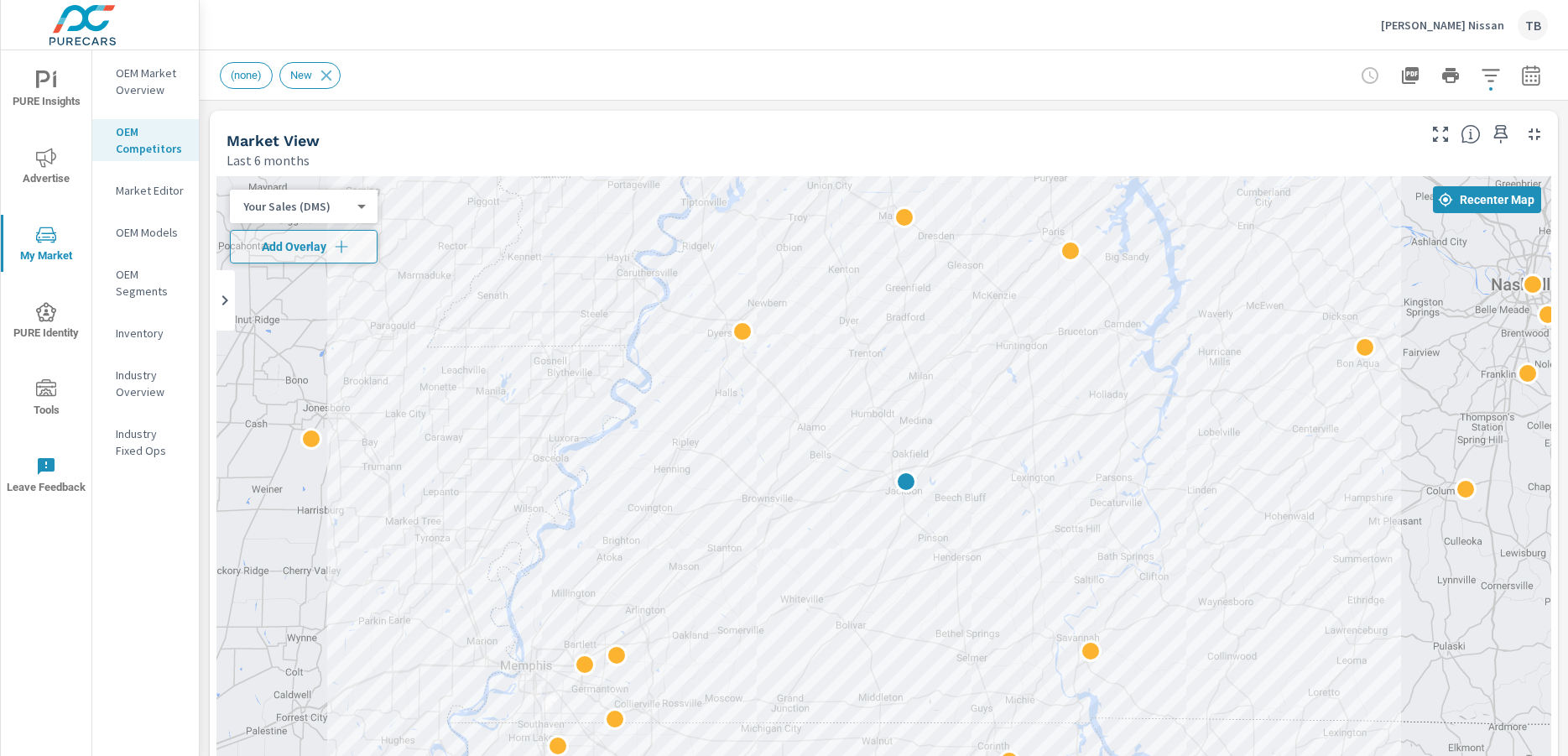
drag, startPoint x: 1008, startPoint y: 384, endPoint x: 1150, endPoint y: 718, distance: 362.9
click at [1150, 718] on div at bounding box center [884, 516] width 1335 height 681
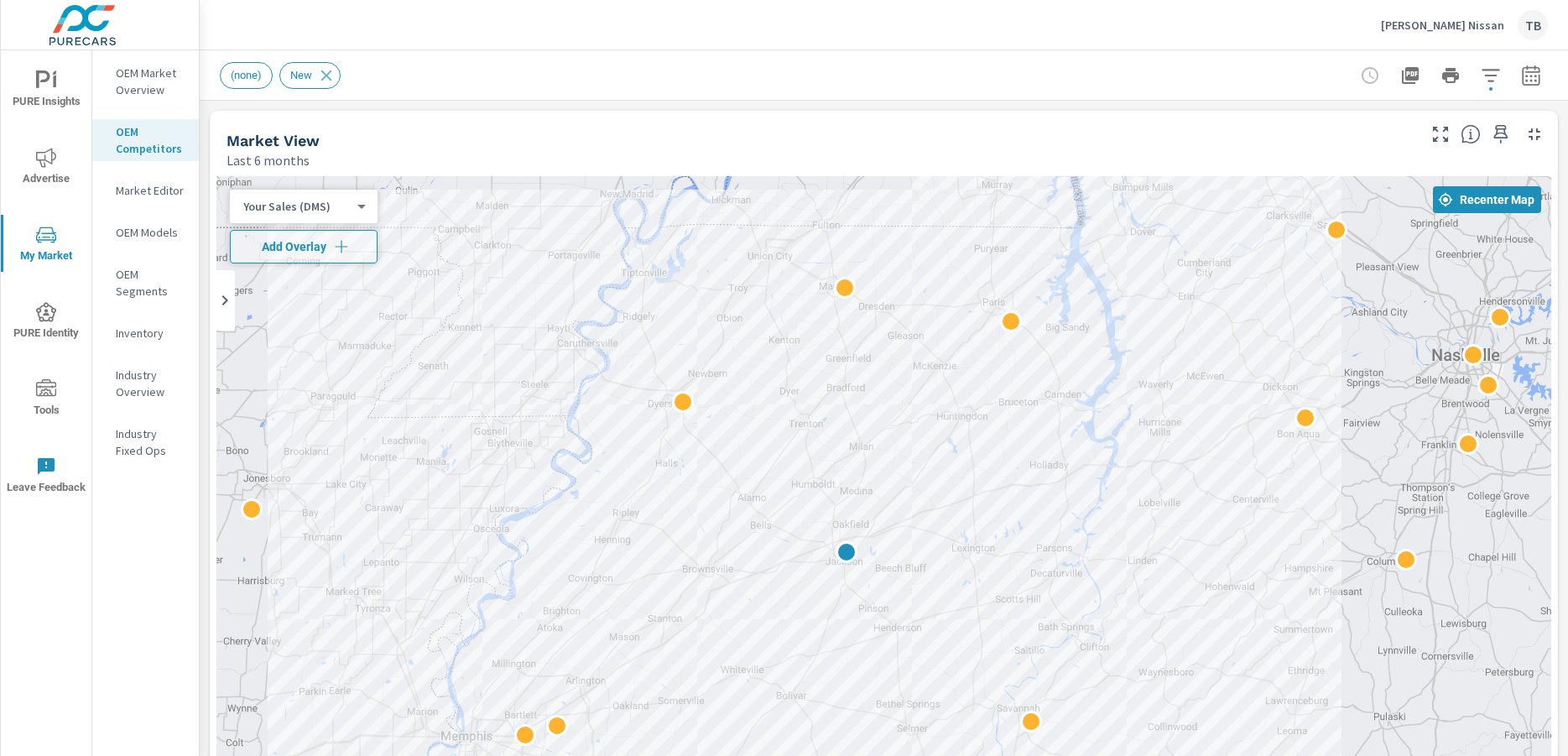
drag, startPoint x: 1395, startPoint y: 286, endPoint x: 1335, endPoint y: 364, distance: 98.4
click at [1335, 364] on div at bounding box center [884, 516] width 1335 height 681
click at [330, 207] on body "PURE Insights Advertise My Market PURE Identity Tools Leave Feedback OEM Market…" at bounding box center [784, 378] width 1568 height 756
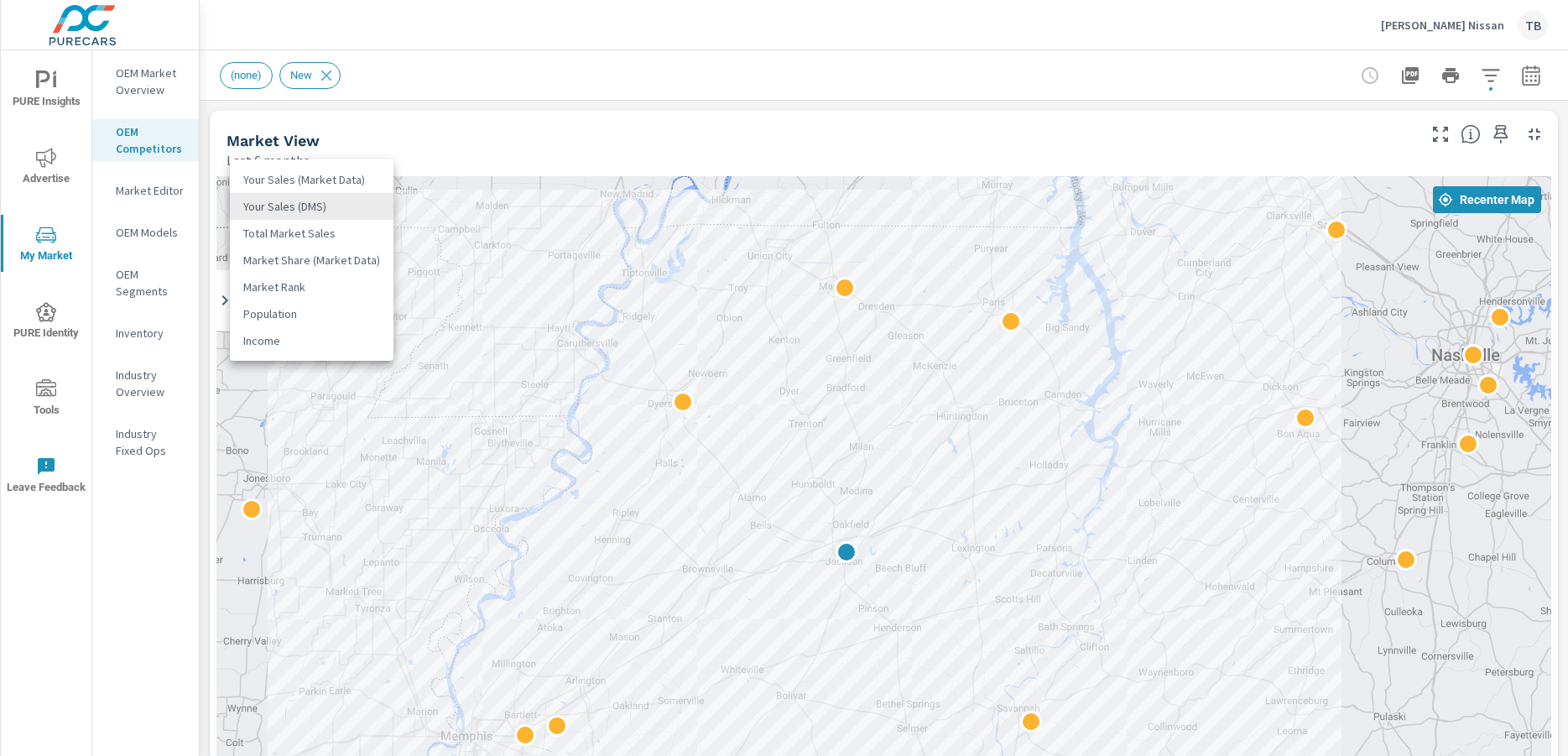
click at [320, 234] on li "Total Market Sales" at bounding box center [311, 234] width 164 height 27
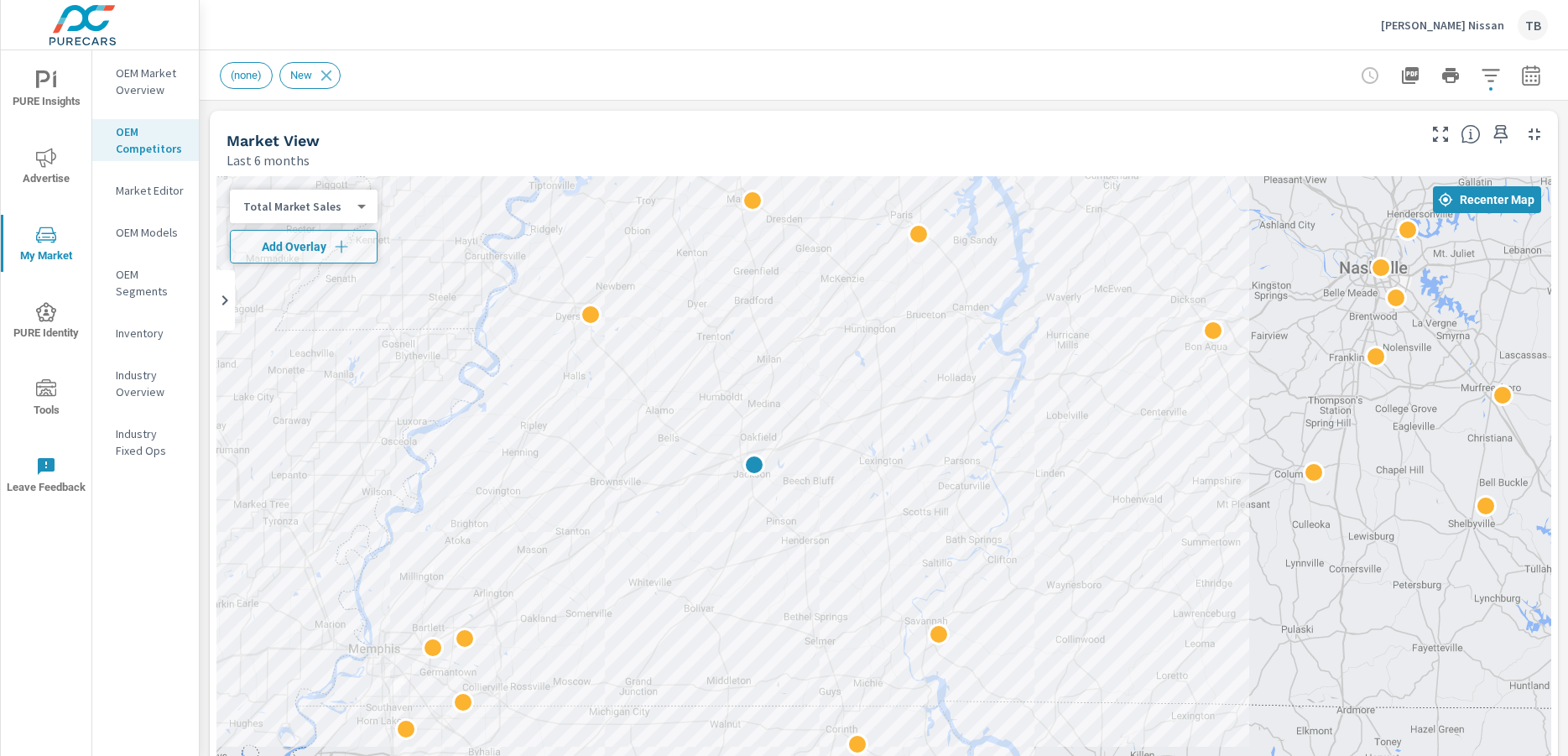
drag, startPoint x: 1238, startPoint y: 395, endPoint x: 1146, endPoint y: 305, distance: 128.7
click at [1146, 305] on div at bounding box center [884, 516] width 1335 height 681
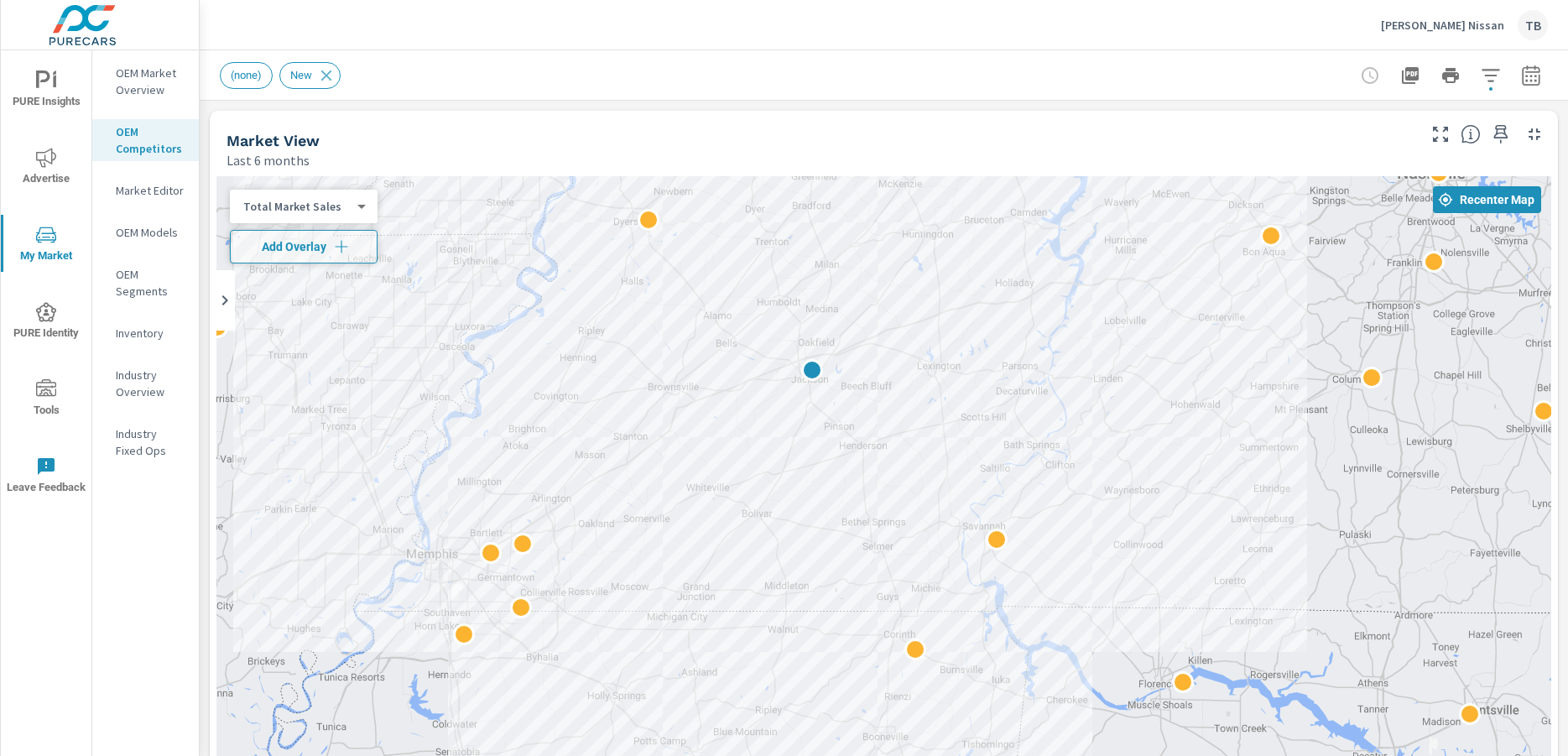
drag, startPoint x: 1333, startPoint y: 360, endPoint x: 1389, endPoint y: 265, distance: 110.3
click at [1389, 265] on div at bounding box center [884, 516] width 1335 height 681
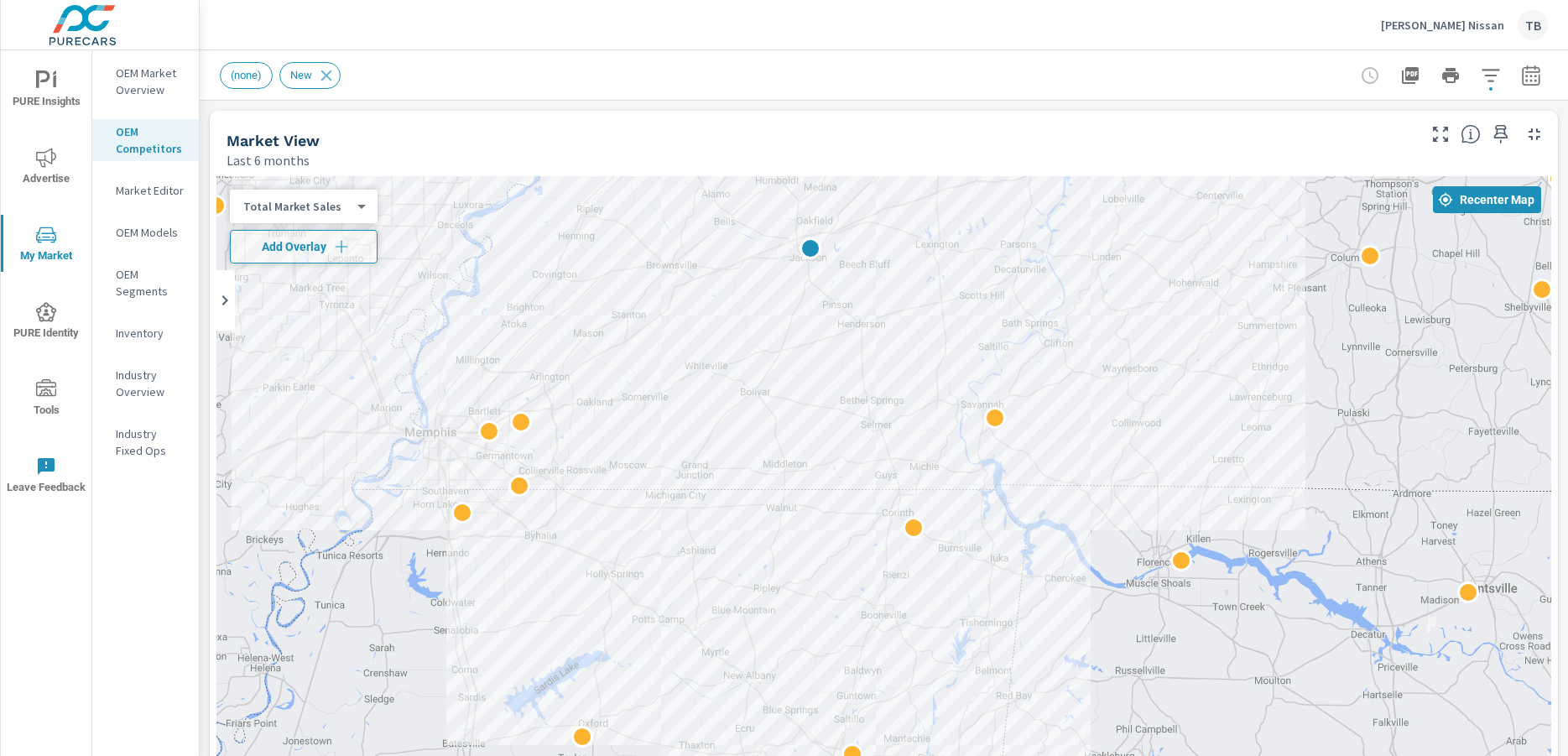
drag, startPoint x: 1014, startPoint y: 461, endPoint x: 1012, endPoint y: 330, distance: 131.0
click at [1012, 330] on div at bounding box center [884, 516] width 1335 height 681
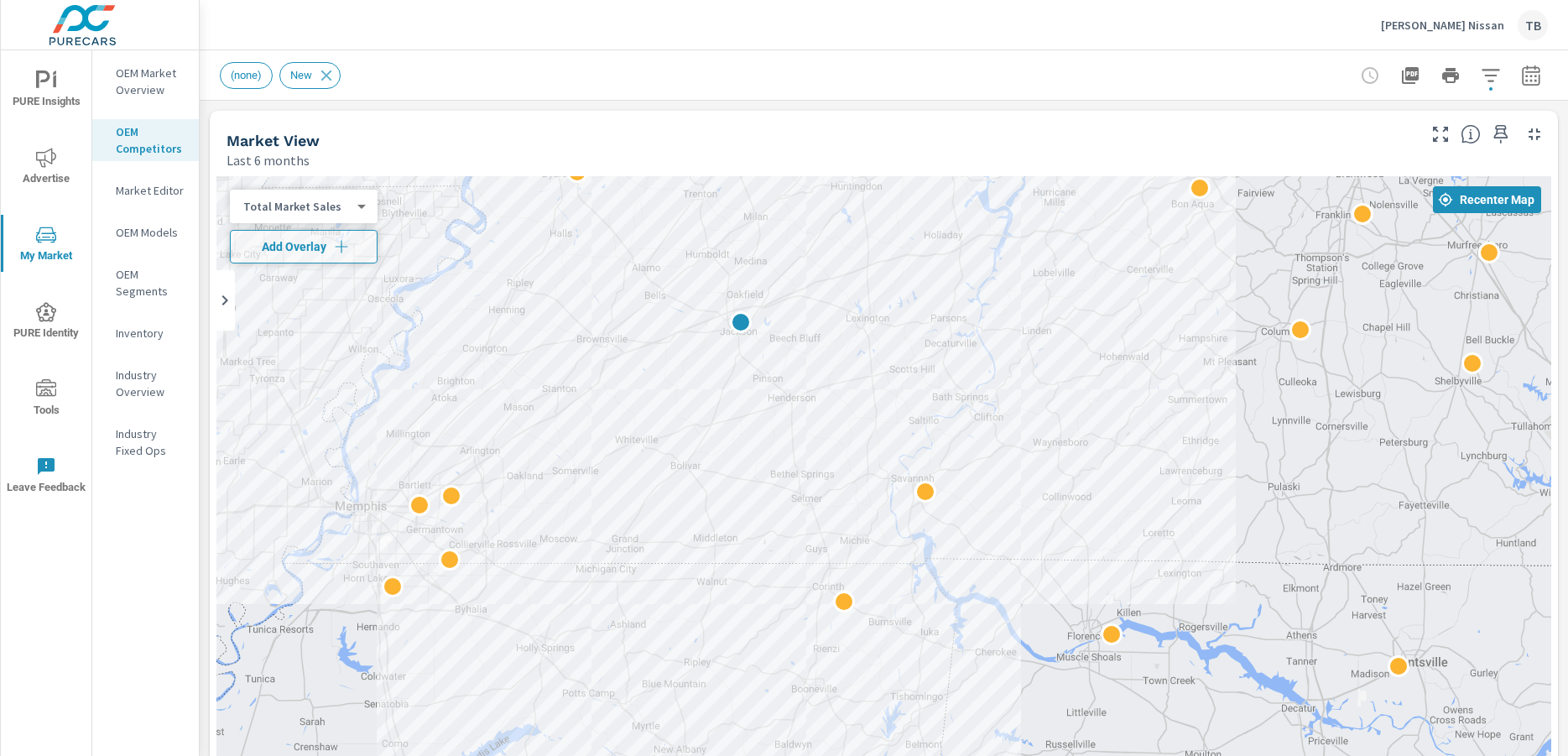
drag, startPoint x: 1261, startPoint y: 437, endPoint x: 1194, endPoint y: 520, distance: 106.7
click at [1194, 520] on div at bounding box center [884, 516] width 1335 height 681
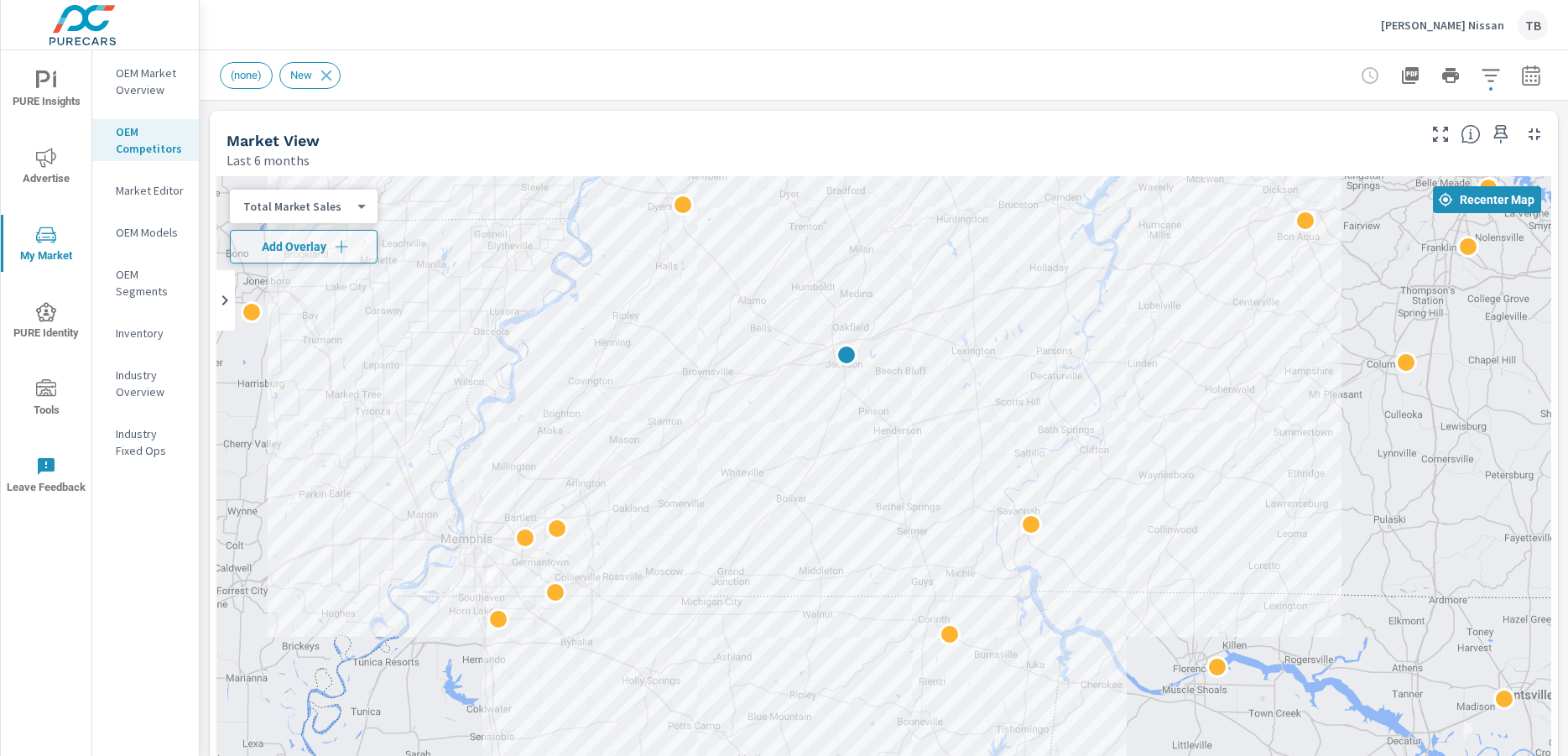
drag, startPoint x: 1453, startPoint y: 453, endPoint x: 1556, endPoint y: 487, distance: 108.5
click at [1556, 487] on div "Market Competitors [PERSON_NAME] Nissan Report date range: [DATE] - [DATE] Filt…" at bounding box center [883, 403] width 1368 height 706
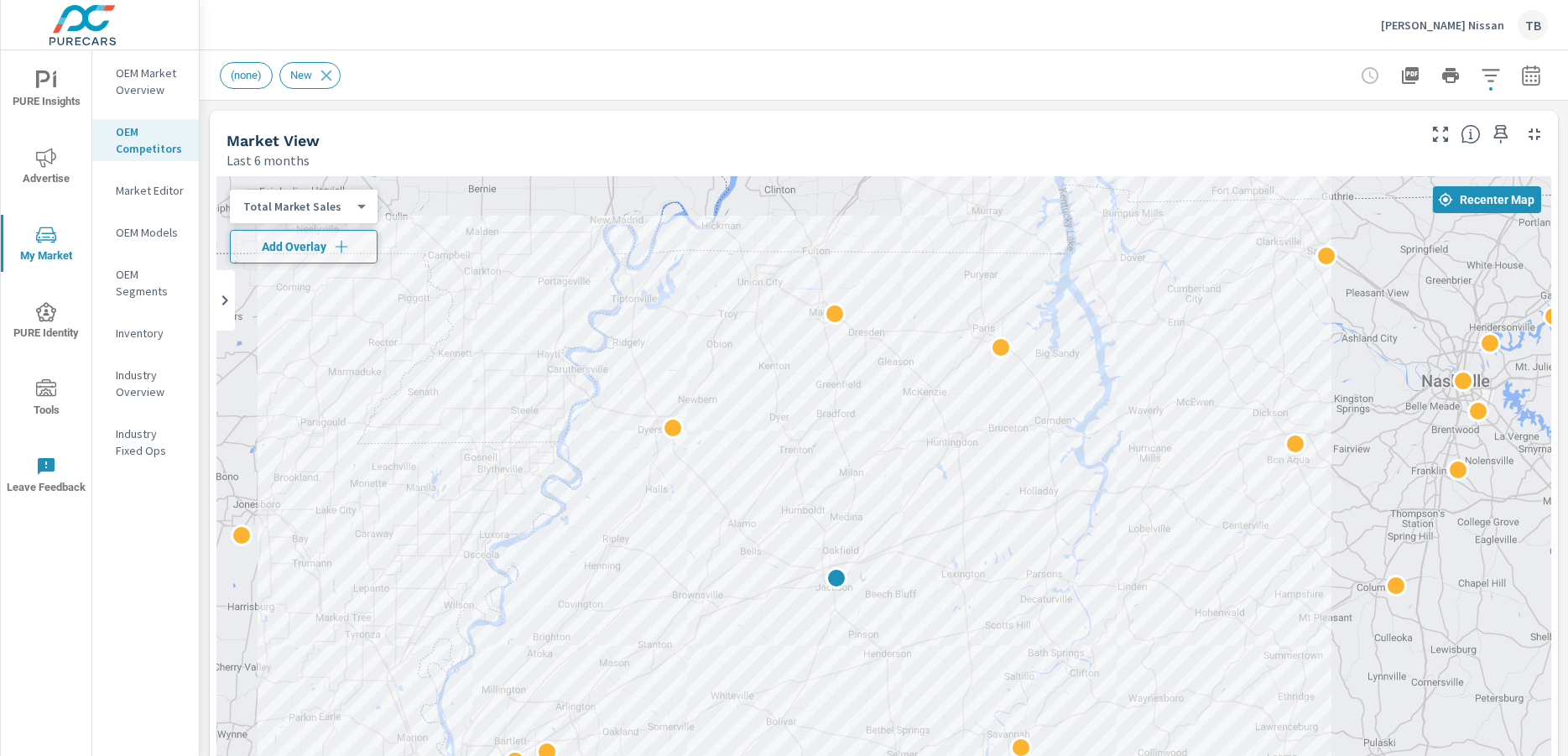
drag, startPoint x: 1354, startPoint y: 303, endPoint x: 1344, endPoint y: 531, distance: 228.2
click at [1344, 531] on div at bounding box center [884, 516] width 1335 height 681
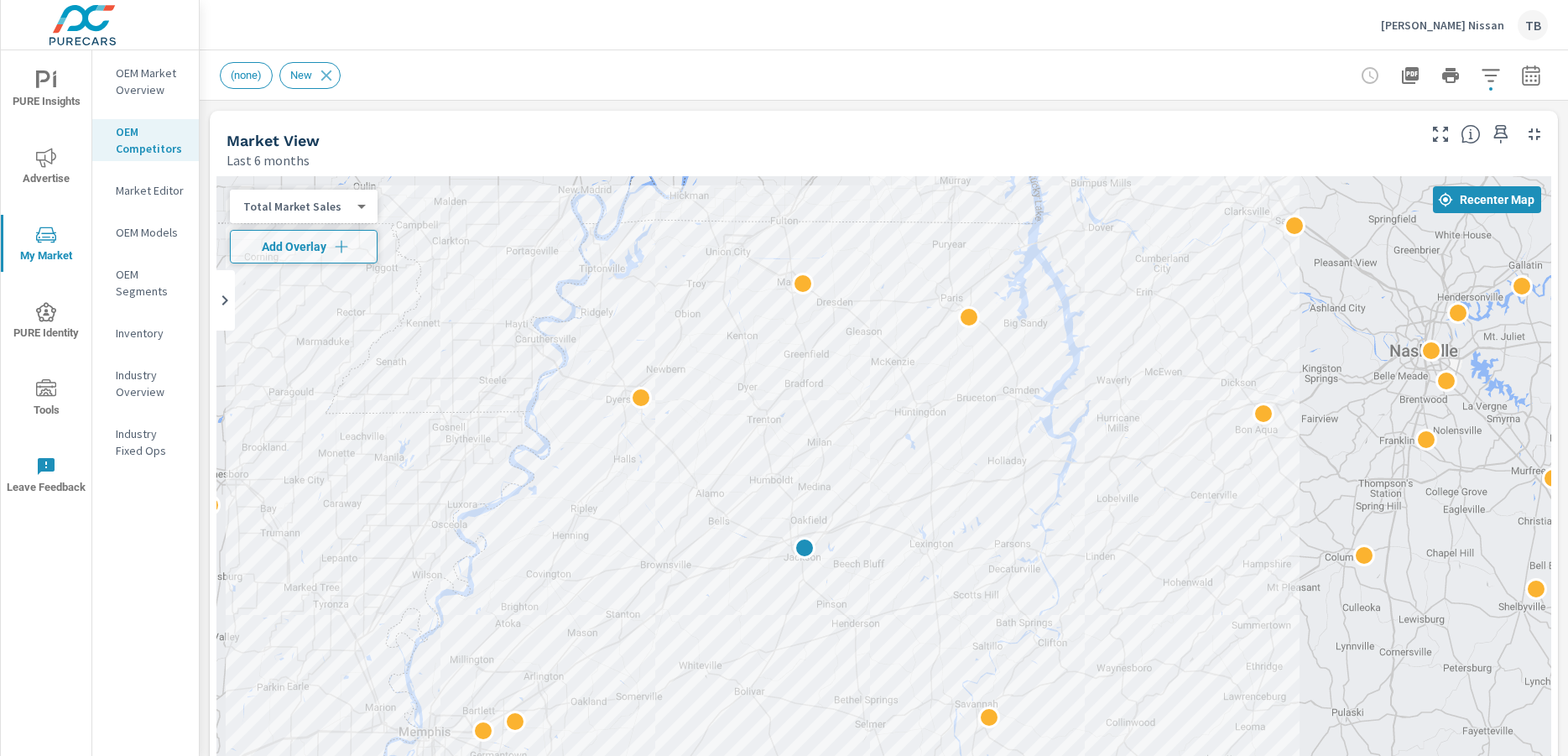
drag, startPoint x: 1454, startPoint y: 539, endPoint x: 1420, endPoint y: 507, distance: 46.7
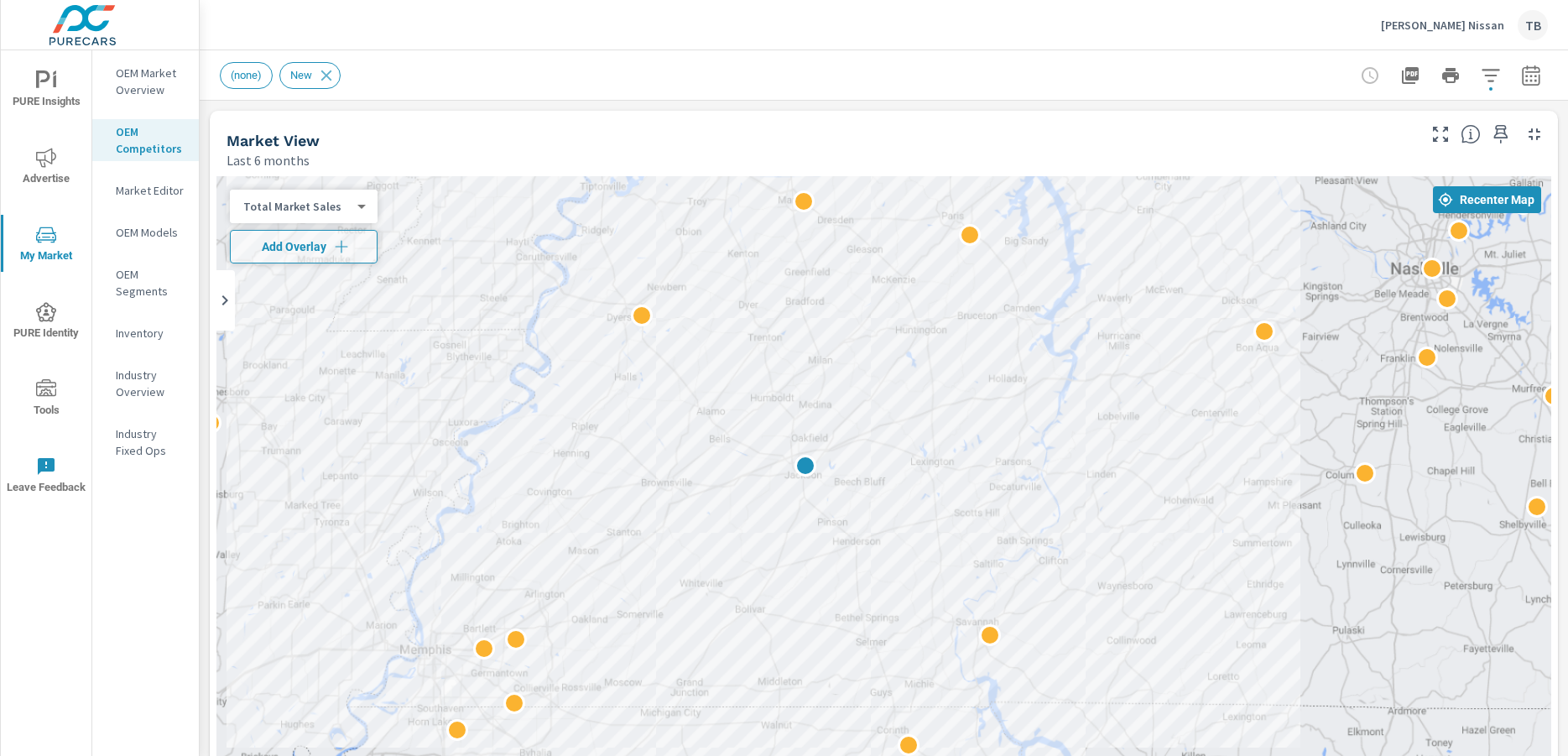
drag, startPoint x: 1191, startPoint y: 384, endPoint x: 1193, endPoint y: 287, distance: 97.0
click at [1193, 287] on div at bounding box center [884, 516] width 1335 height 681
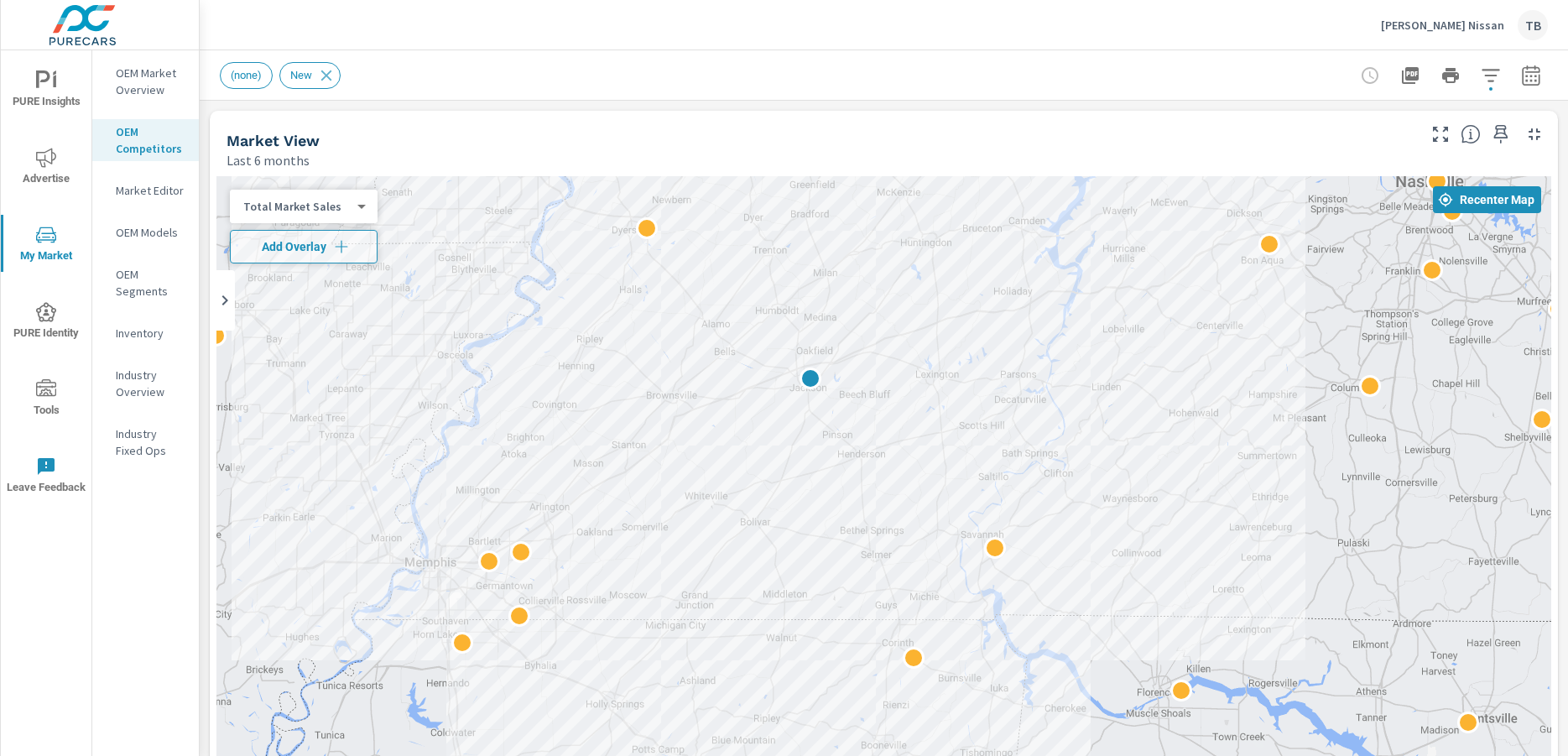
drag, startPoint x: 1280, startPoint y: 541, endPoint x: 1285, endPoint y: 438, distance: 103.1
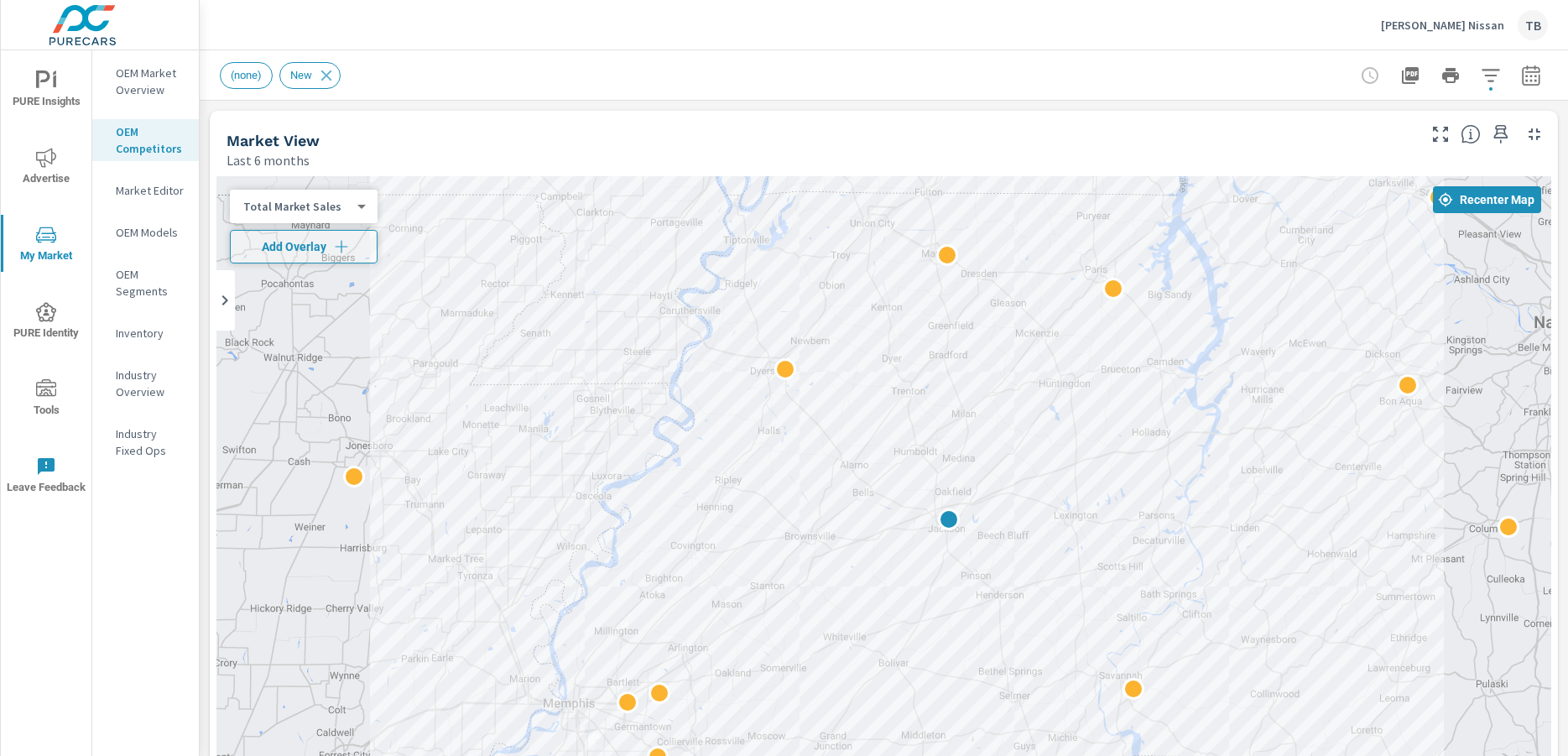
drag, startPoint x: 1241, startPoint y: 426, endPoint x: 1382, endPoint y: 604, distance: 227.1
click at [1382, 604] on div at bounding box center [884, 516] width 1335 height 681
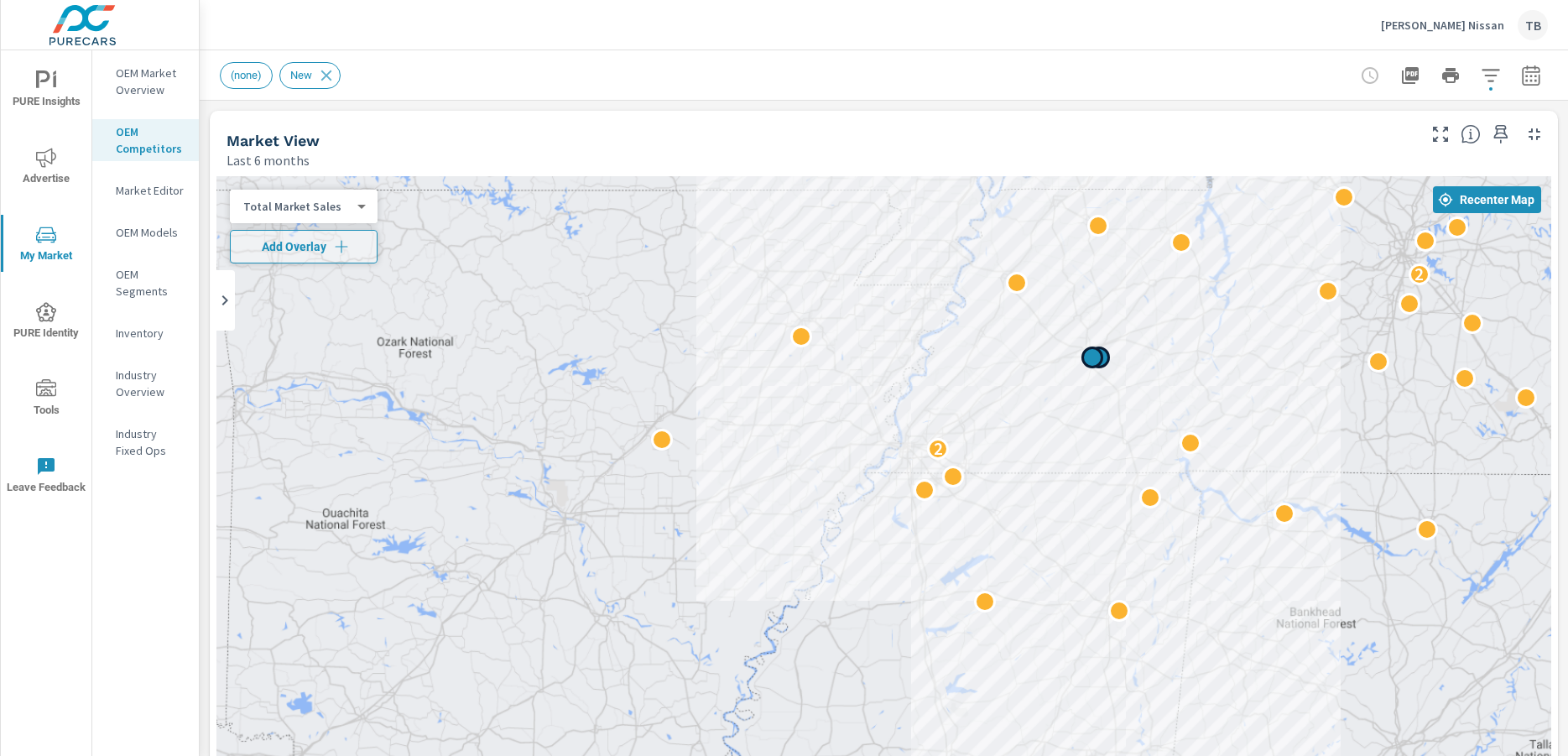
drag, startPoint x: 1098, startPoint y: 392, endPoint x: 1090, endPoint y: 350, distance: 42.8
click at [1090, 350] on div "← Move left → Move right ↑ Move up ↓ Move down + Zoom in - Zoom out Home Jump l…" at bounding box center [884, 543] width 1335 height 734
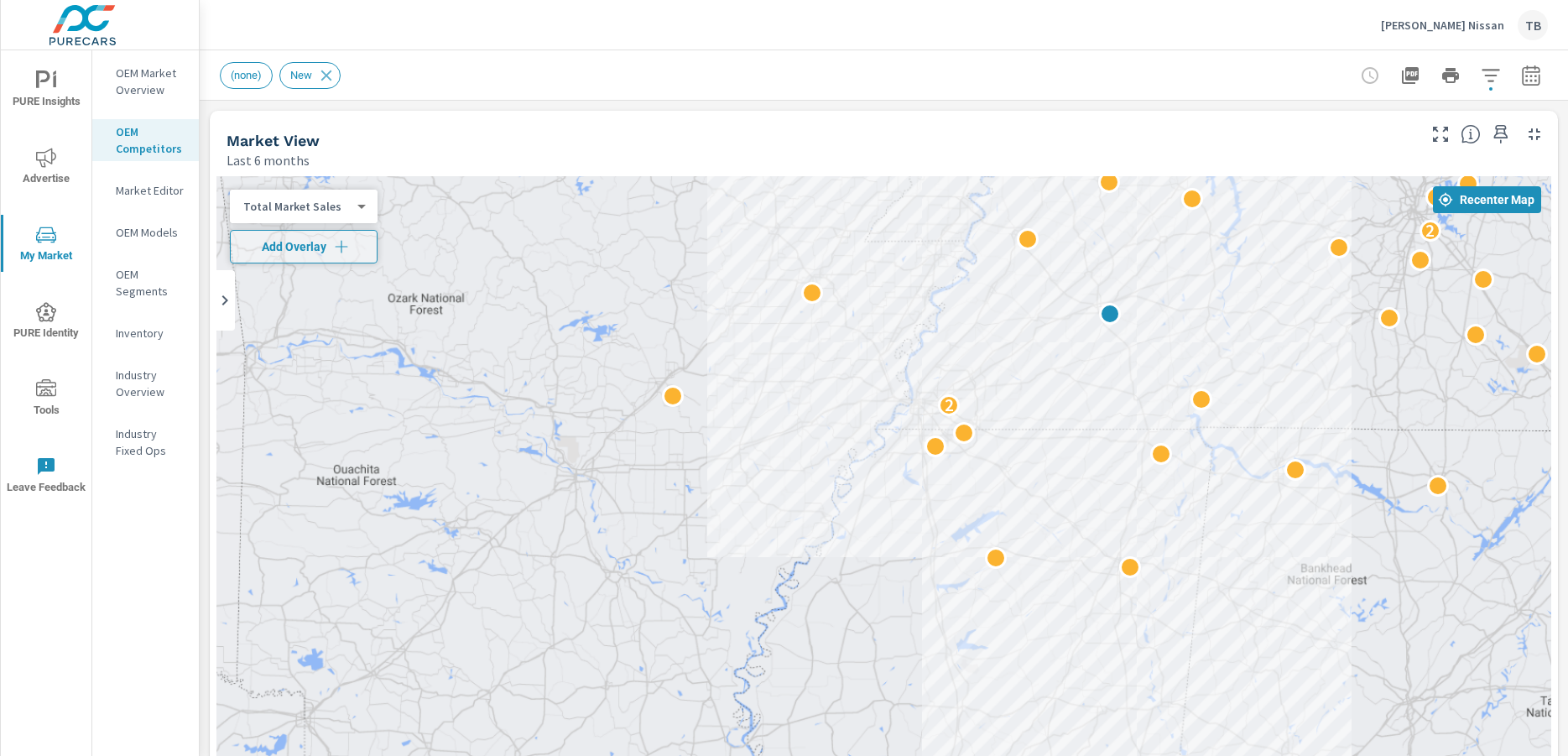
drag, startPoint x: 1233, startPoint y: 416, endPoint x: 1264, endPoint y: 269, distance: 150.2
click at [1263, 275] on div "2 2" at bounding box center [884, 516] width 1335 height 681
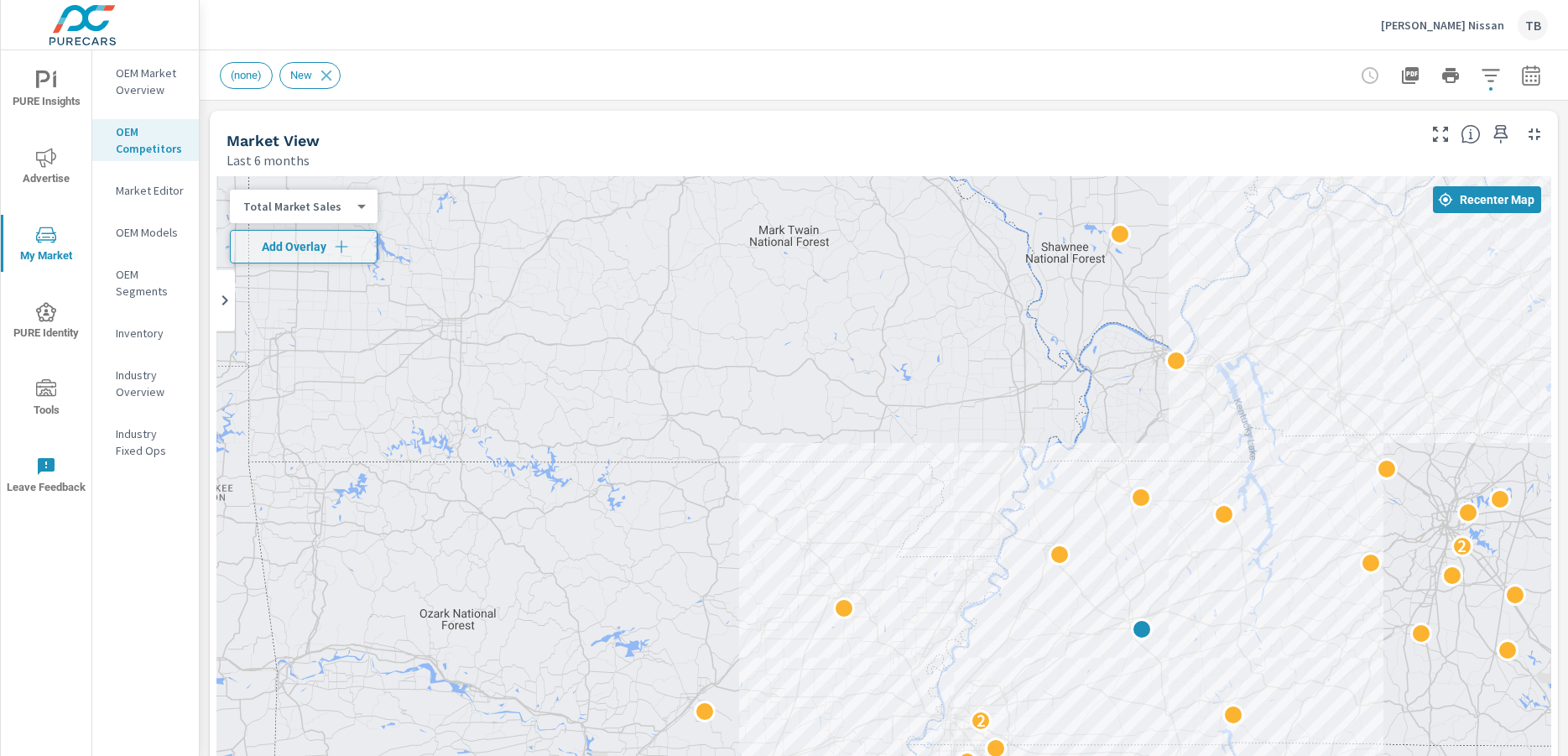
drag, startPoint x: 1264, startPoint y: 269, endPoint x: 1274, endPoint y: 718, distance: 449.1
click at [1274, 718] on div "2 2" at bounding box center [884, 516] width 1335 height 681
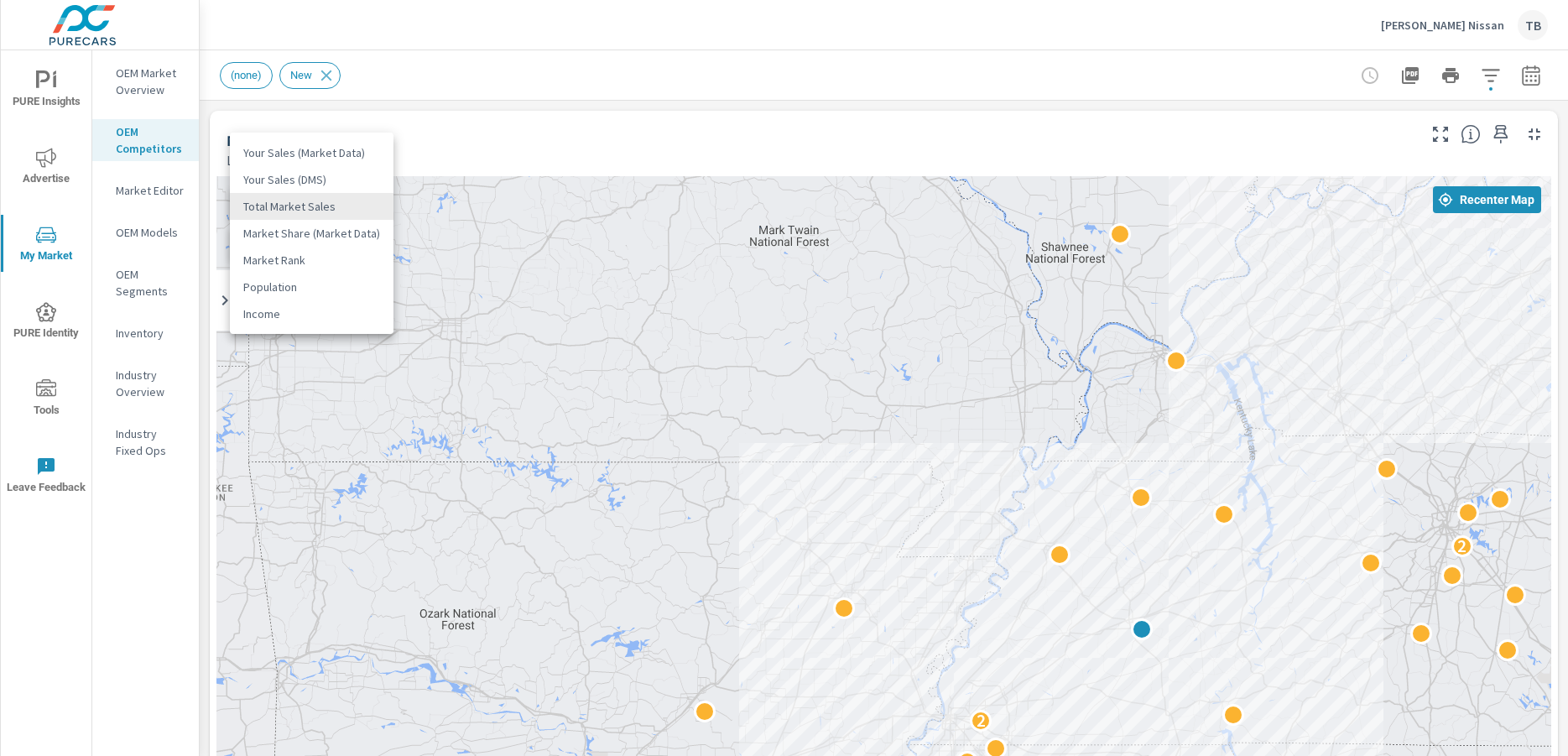
click at [300, 209] on body "PURE Insights Advertise My Market PURE Identity Tools Leave Feedback OEM Market…" at bounding box center [784, 378] width 1568 height 756
click at [292, 149] on li "Your Sales (Market Data)" at bounding box center [311, 153] width 164 height 27
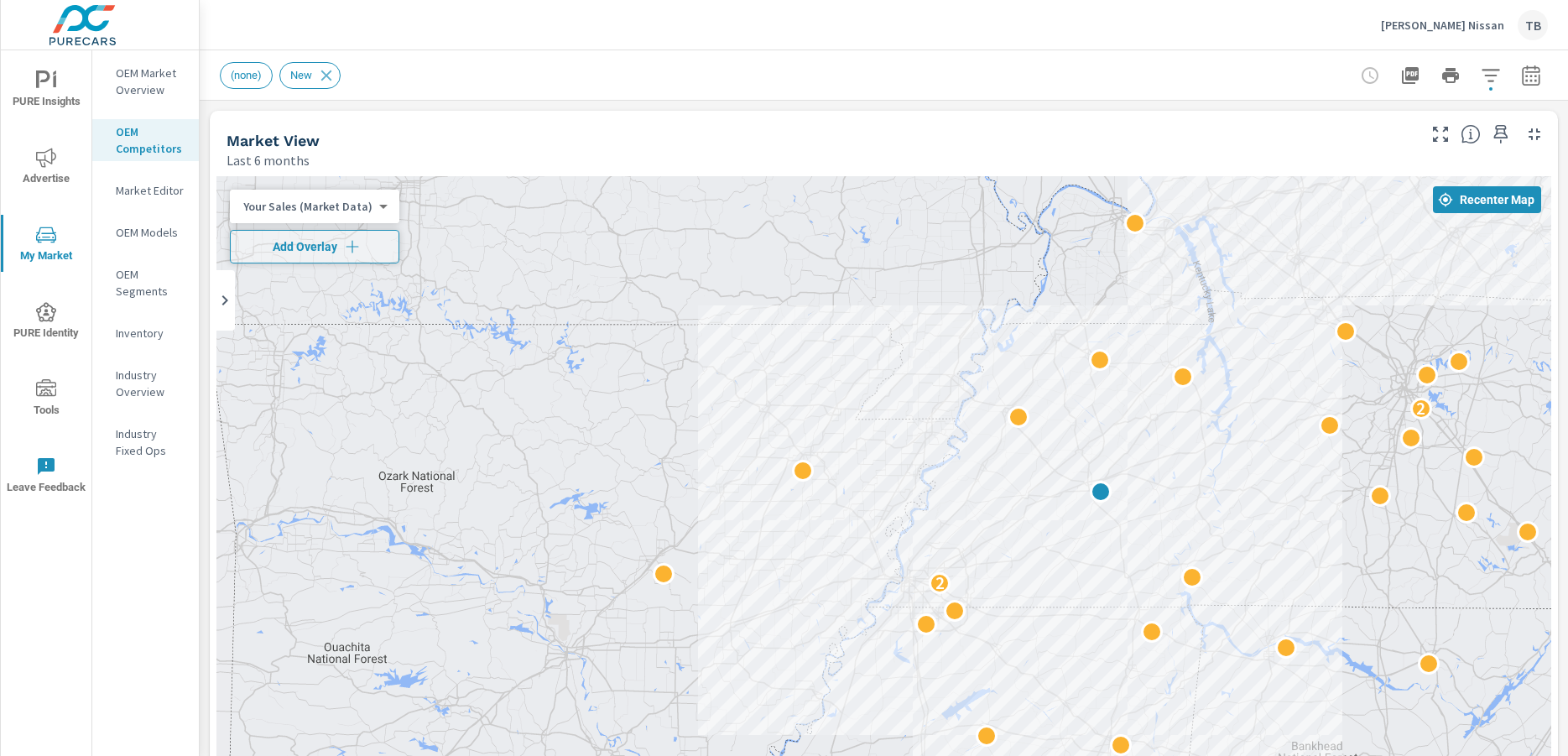
drag, startPoint x: 1402, startPoint y: 492, endPoint x: 1362, endPoint y: 355, distance: 142.7
click at [1362, 355] on div "2 2" at bounding box center [884, 516] width 1335 height 681
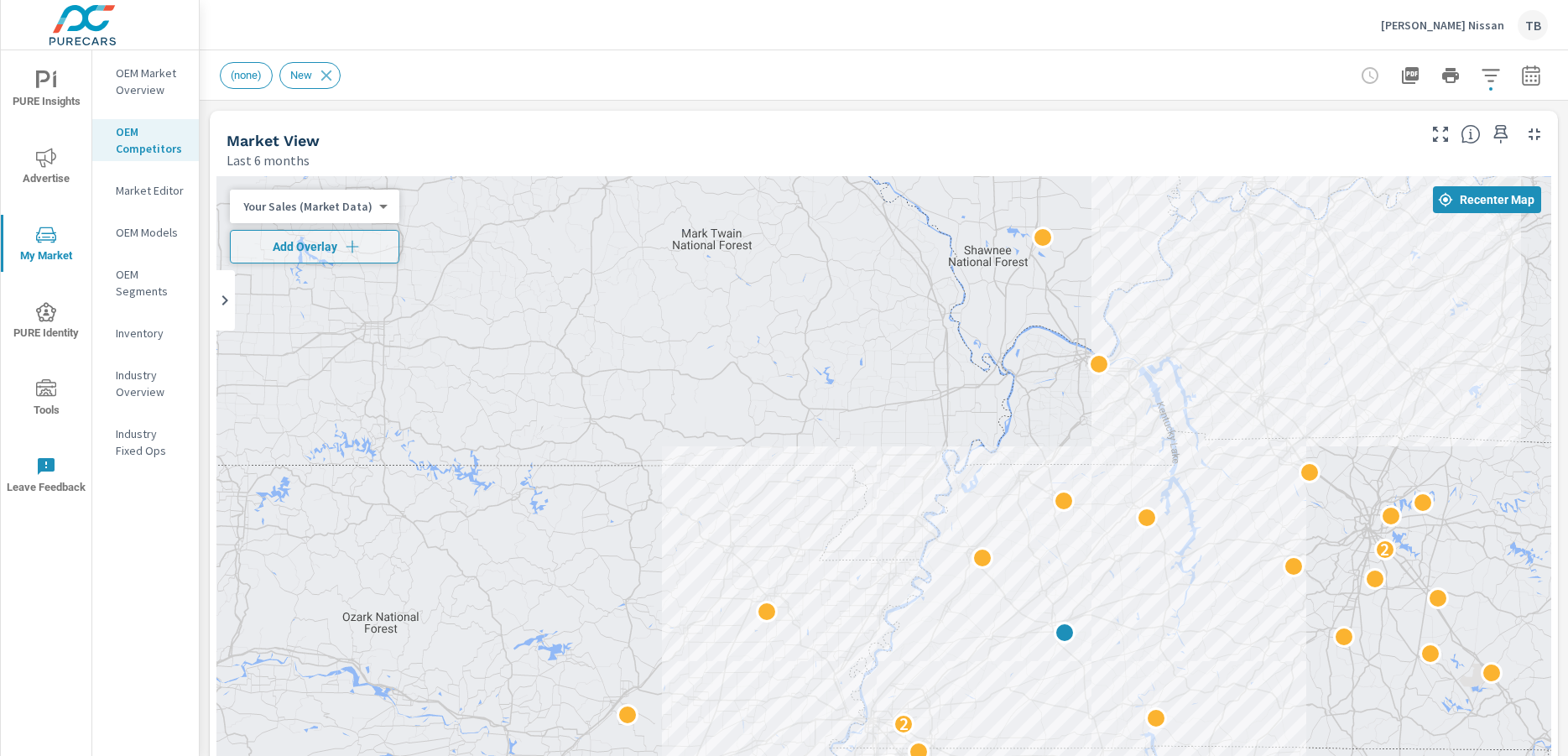
drag, startPoint x: 1362, startPoint y: 355, endPoint x: 1320, endPoint y: 524, distance: 174.1
click at [1320, 524] on div "2 2" at bounding box center [884, 516] width 1335 height 681
